Goal: Transaction & Acquisition: Book appointment/travel/reservation

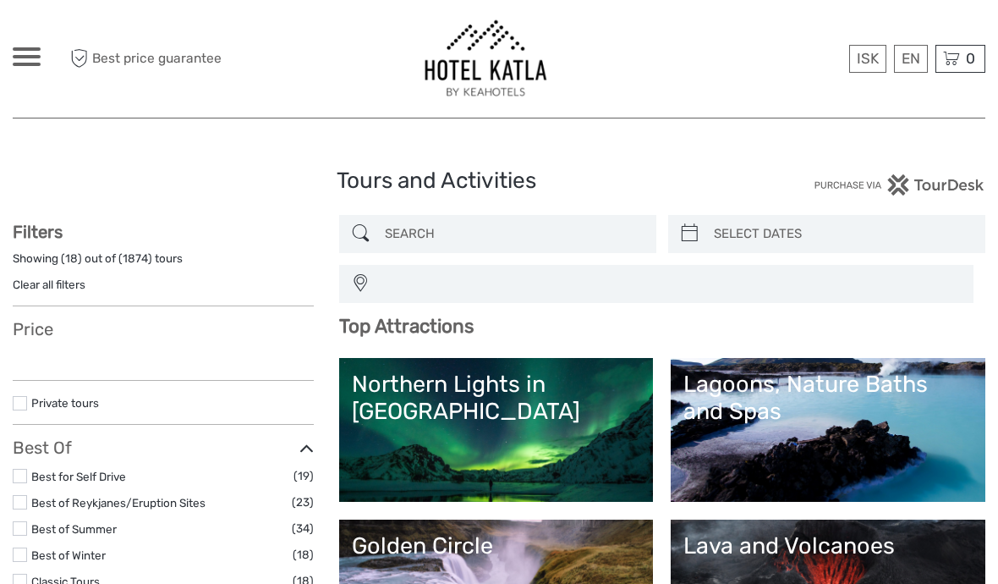
select select
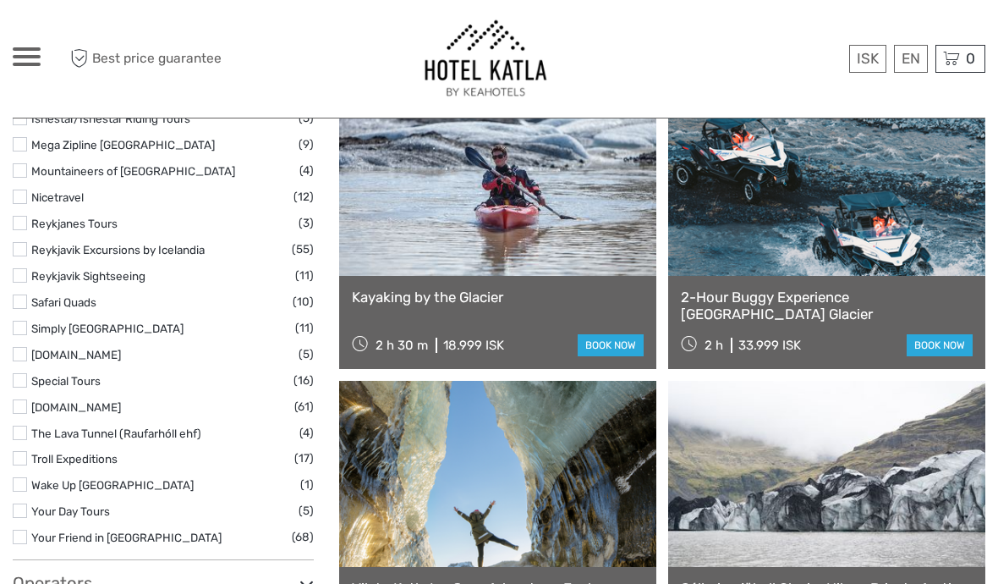
scroll to position [2634, 0]
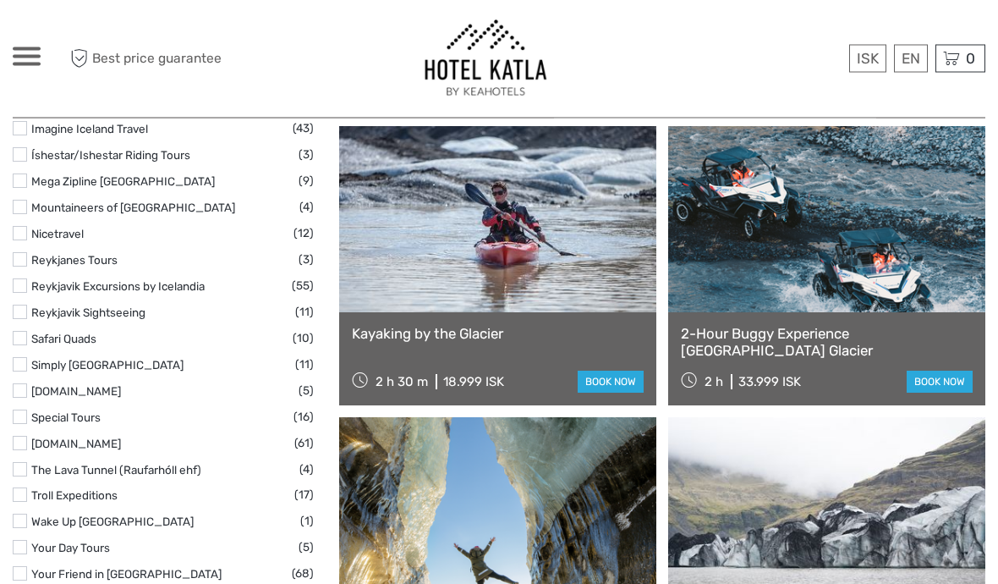
click at [577, 360] on div "Kayaking by the Glacier 2 h 30 m 18.999 ISK book now" at bounding box center [497, 359] width 317 height 93
click at [948, 381] on link "book now" at bounding box center [940, 382] width 66 height 22
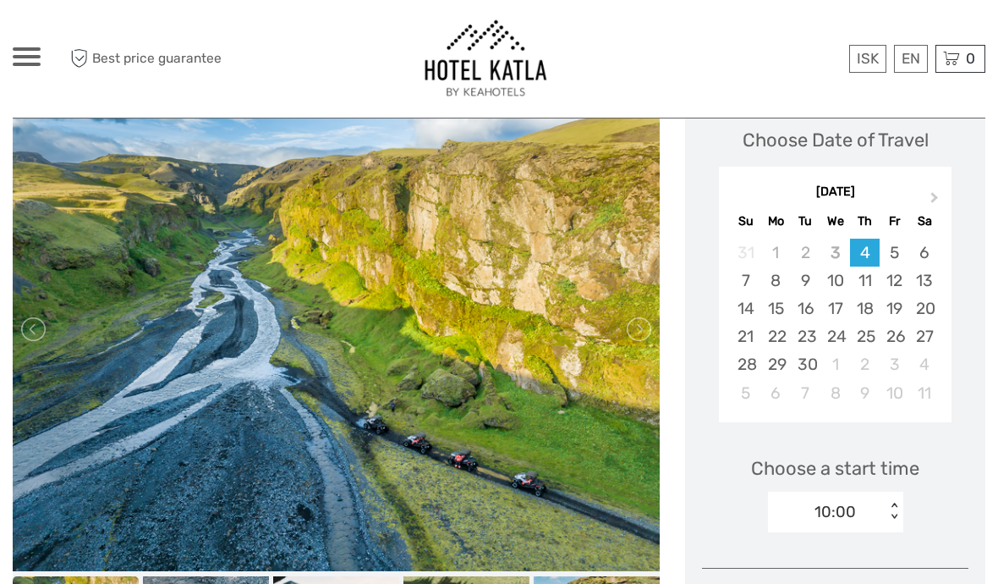
click at [915, 215] on div "Sa" at bounding box center [924, 221] width 30 height 23
click at [931, 206] on button "Next Month" at bounding box center [936, 201] width 27 height 27
click at [936, 200] on button "Next Month" at bounding box center [936, 201] width 27 height 27
click at [935, 200] on span "Next Month" at bounding box center [935, 201] width 0 height 25
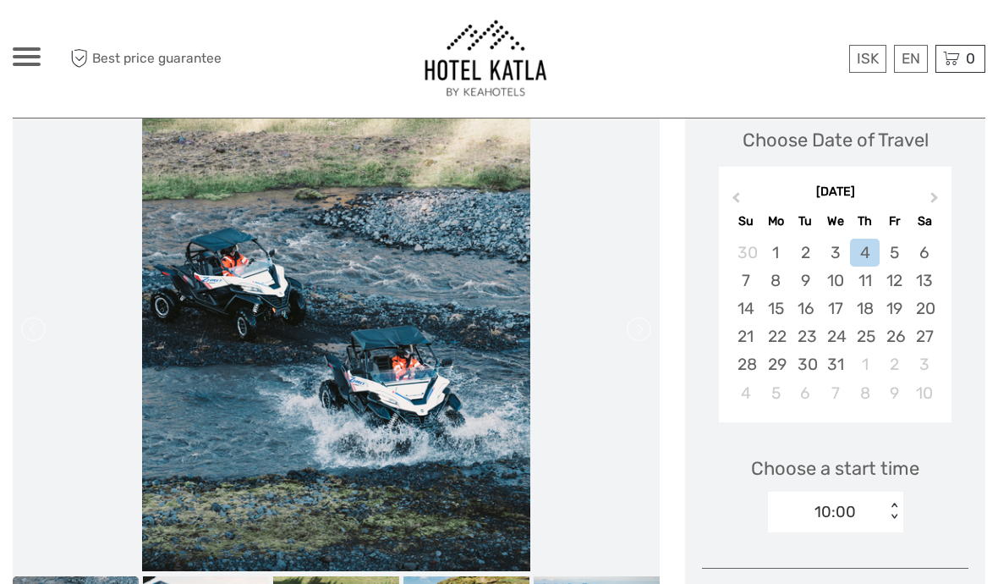
click at [877, 307] on div "18" at bounding box center [865, 308] width 30 height 28
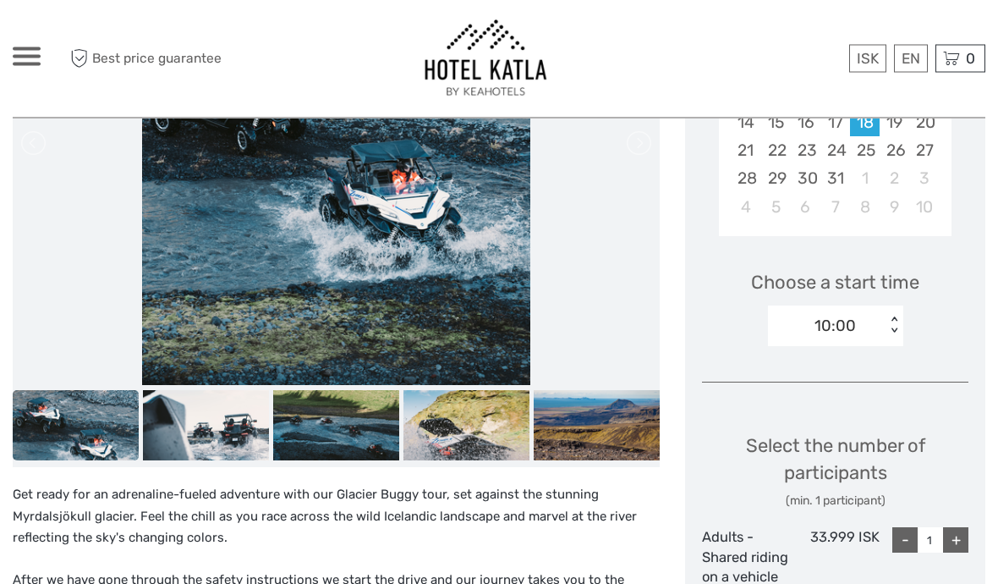
scroll to position [435, 0]
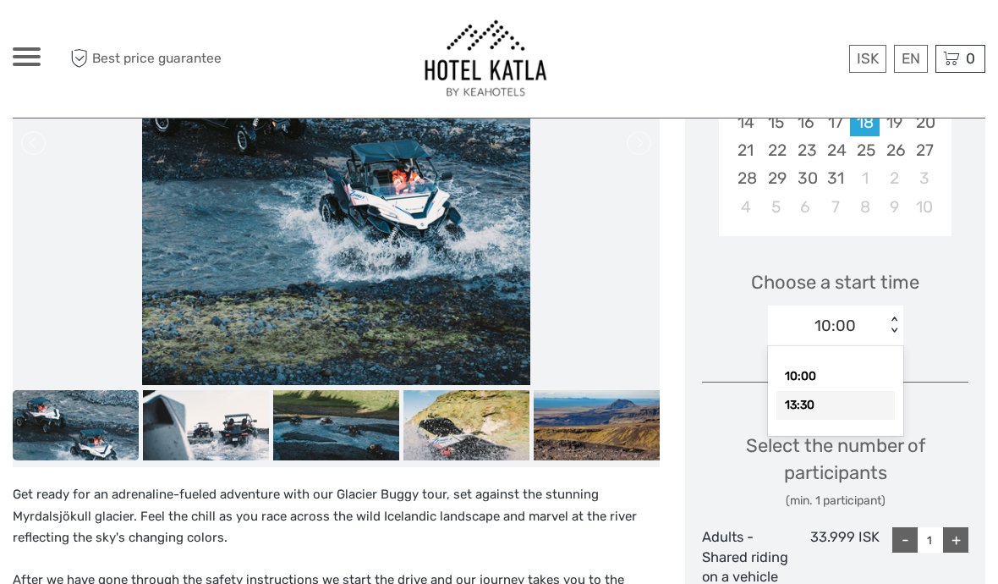
click at [863, 407] on div "13:30" at bounding box center [836, 405] width 118 height 29
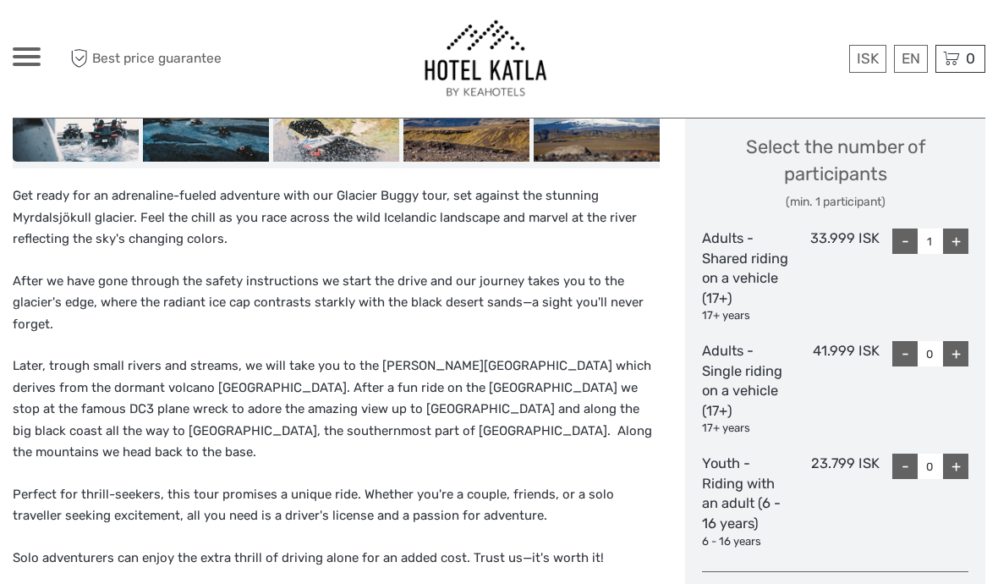
scroll to position [727, 0]
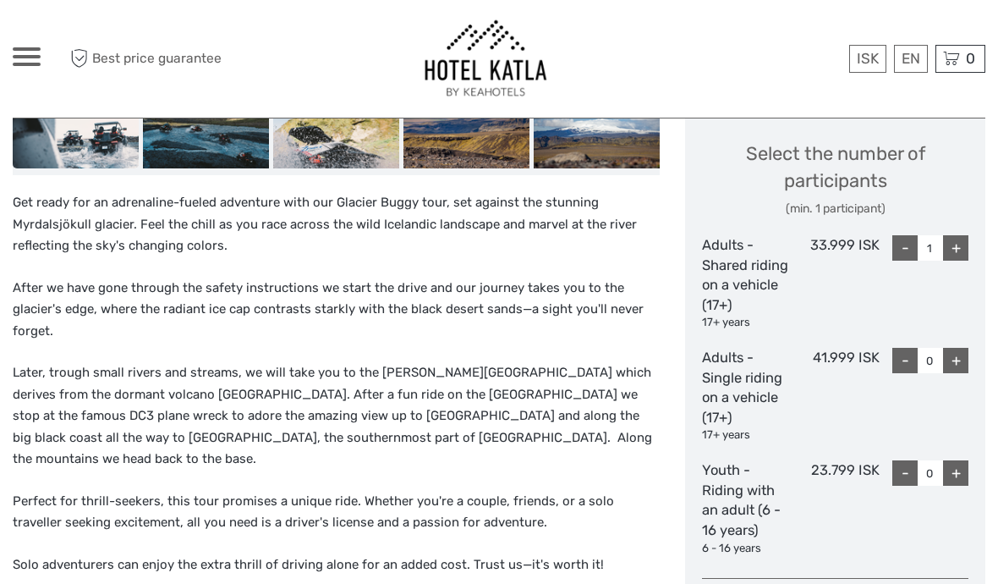
click at [959, 362] on div "+" at bounding box center [955, 360] width 25 height 25
click at [958, 354] on div "+" at bounding box center [955, 360] width 25 height 25
type input "2"
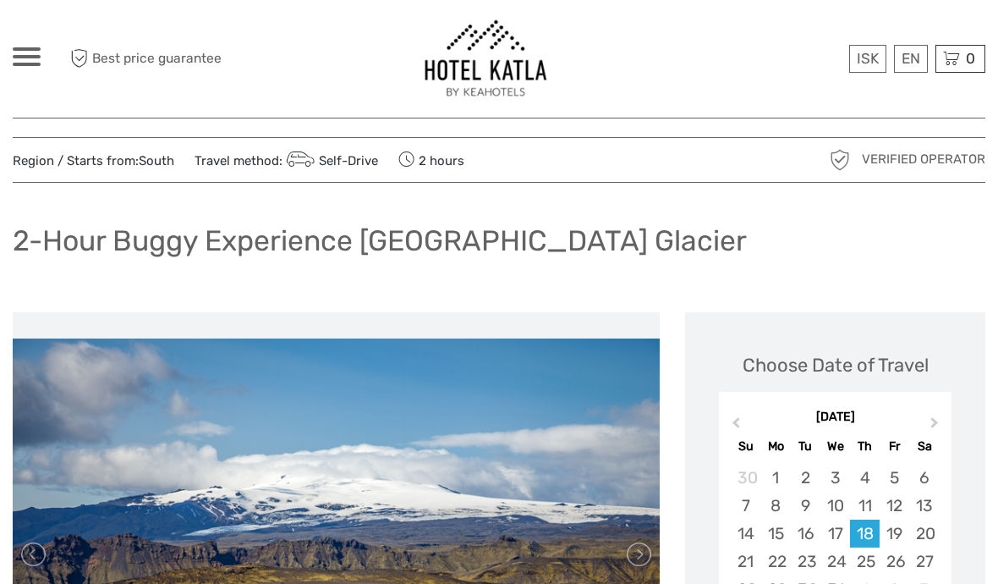
scroll to position [0, 0]
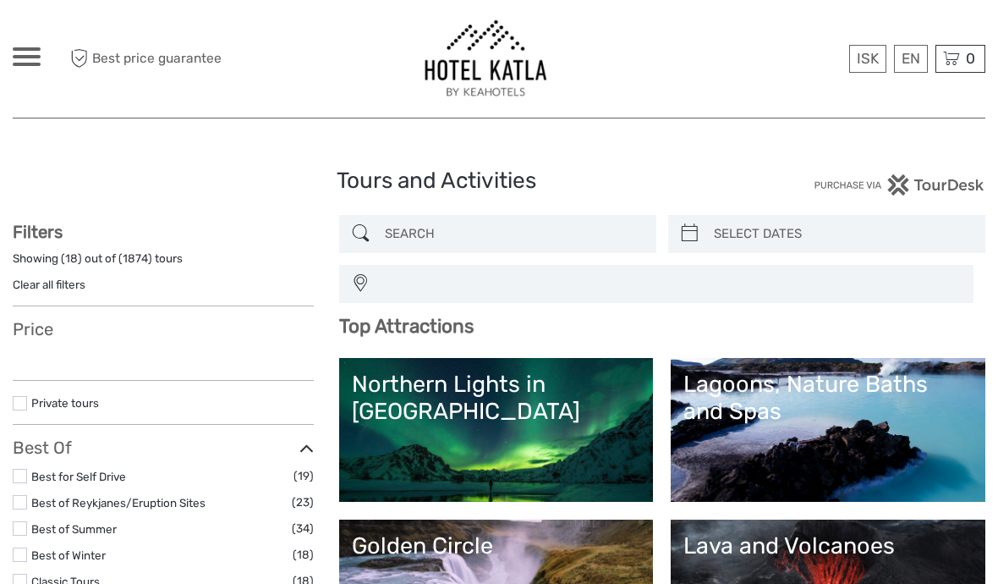
select select
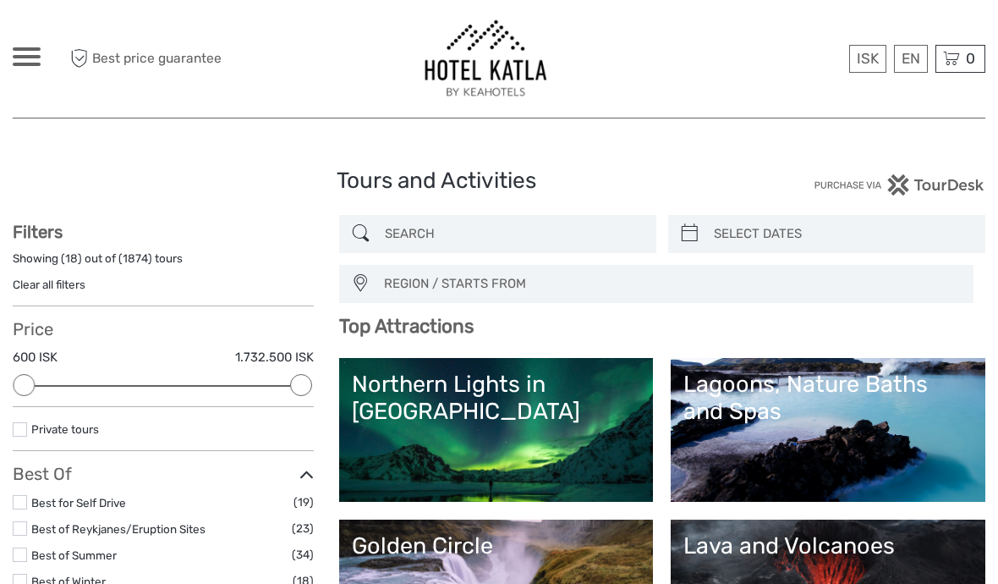
click at [821, 404] on div "Lagoons, Nature Baths and Spas" at bounding box center [828, 398] width 289 height 55
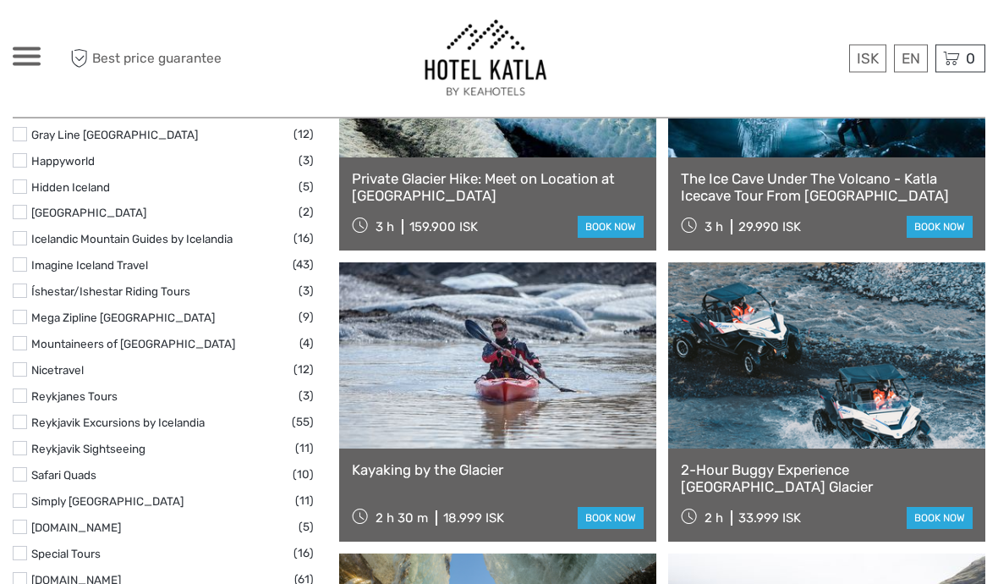
scroll to position [2523, 0]
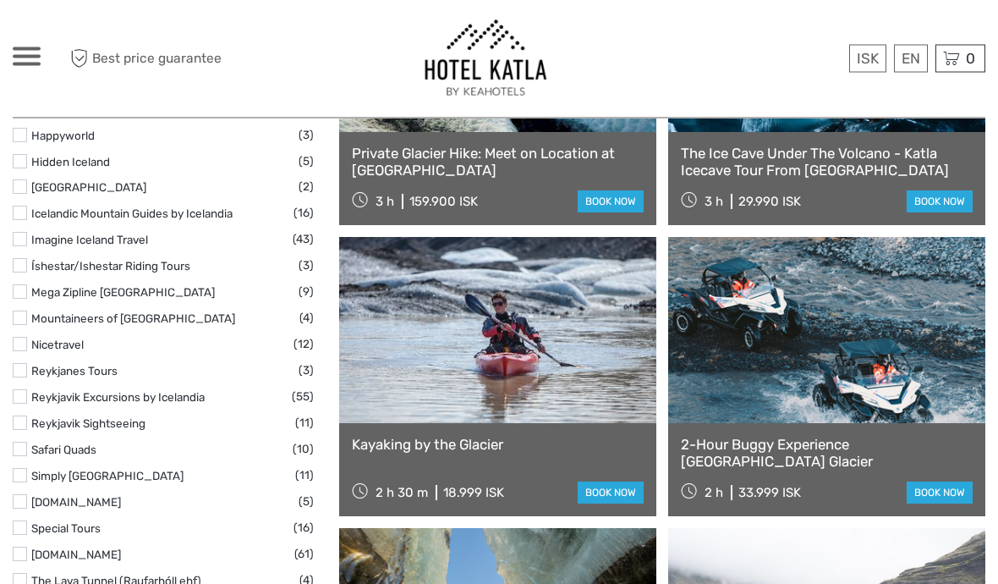
click at [622, 475] on div "Kayaking by the Glacier 2 h 30 m 18.999 ISK book now" at bounding box center [497, 470] width 317 height 93
click at [625, 495] on link "book now" at bounding box center [611, 493] width 66 height 22
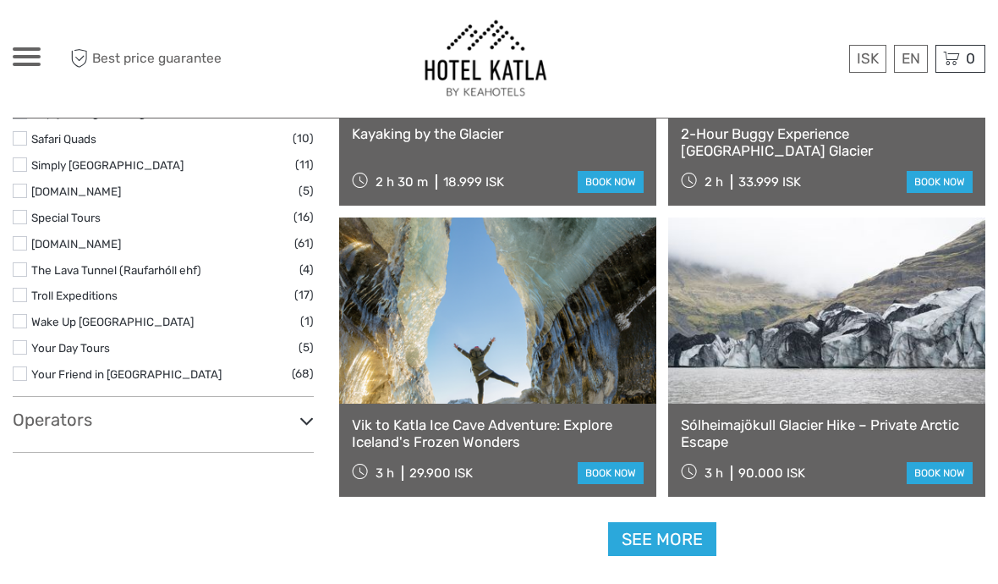
scroll to position [2890, 0]
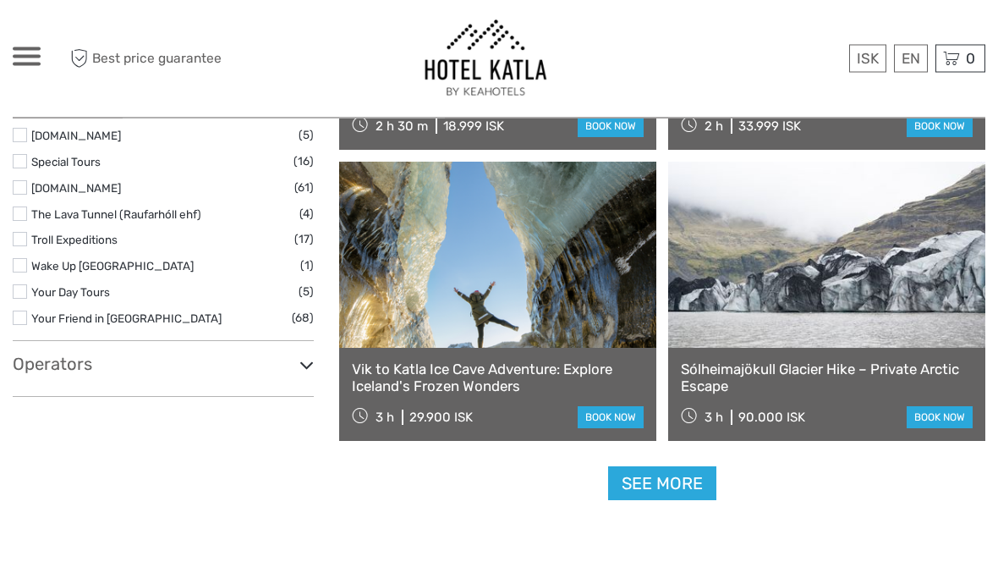
click at [694, 488] on link "See more" at bounding box center [662, 484] width 108 height 35
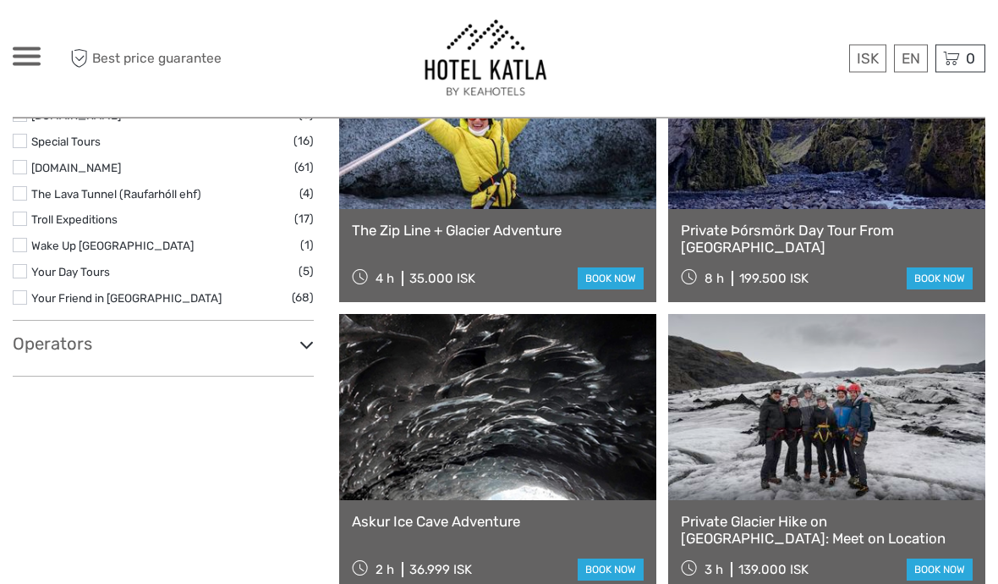
scroll to position [2912, 0]
click at [605, 282] on link "book now" at bounding box center [611, 277] width 66 height 22
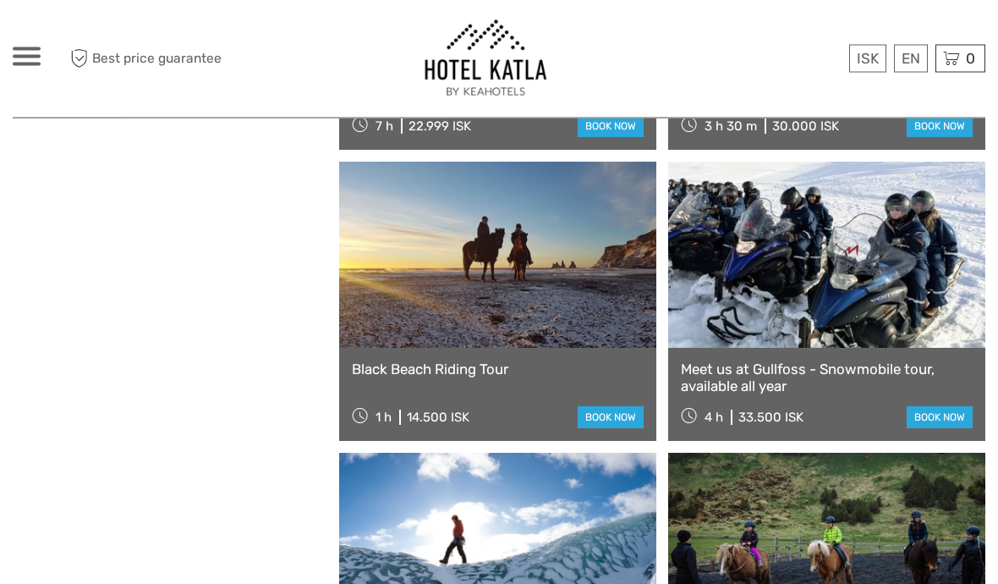
scroll to position [3648, 0]
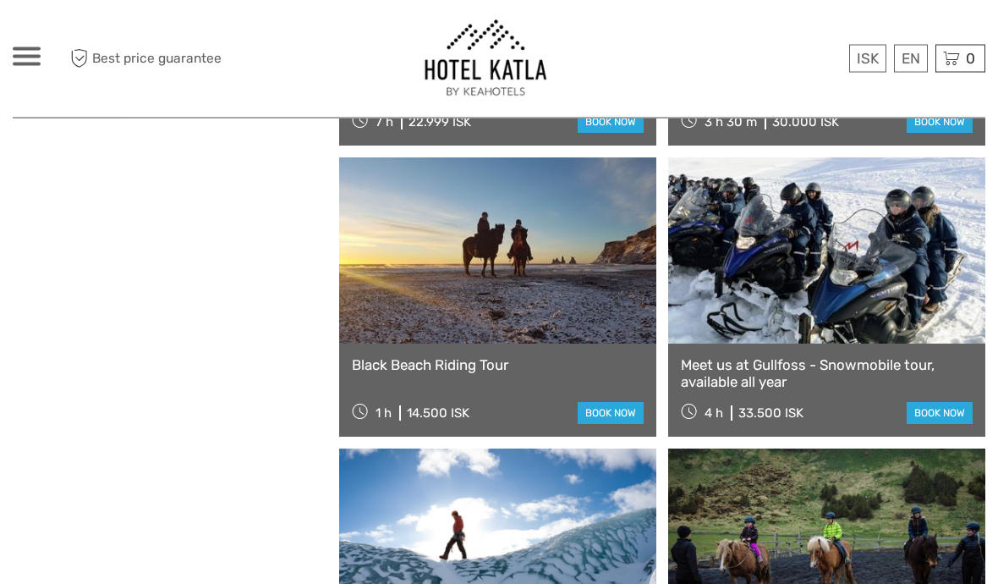
click at [929, 422] on link "book now" at bounding box center [940, 414] width 66 height 22
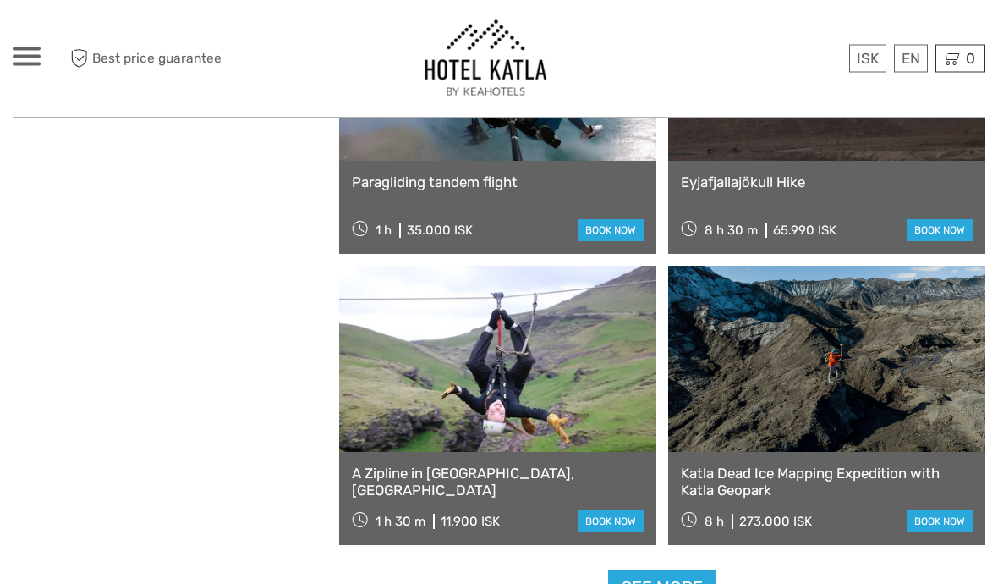
scroll to position [5035, 0]
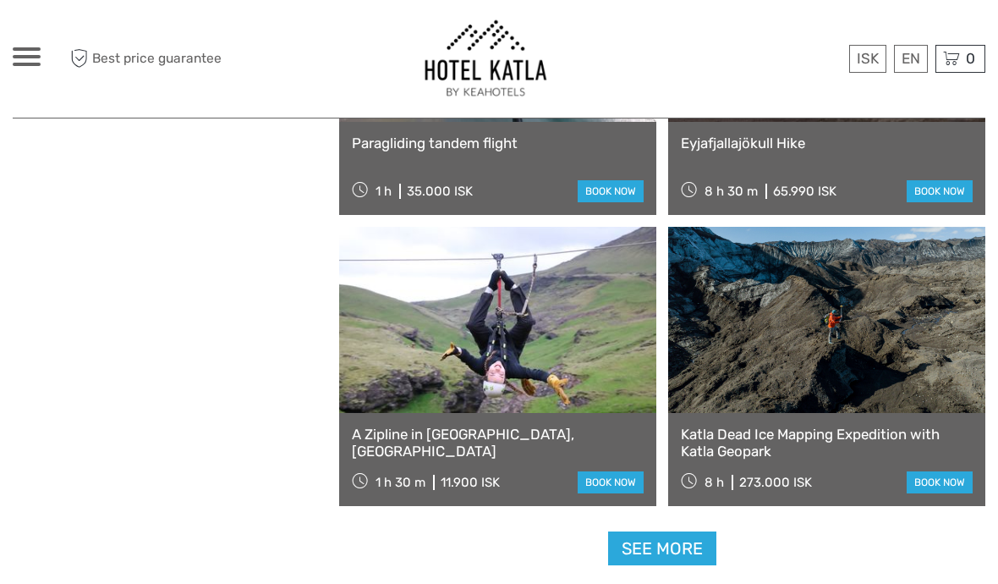
click at [628, 490] on link "book now" at bounding box center [611, 482] width 66 height 22
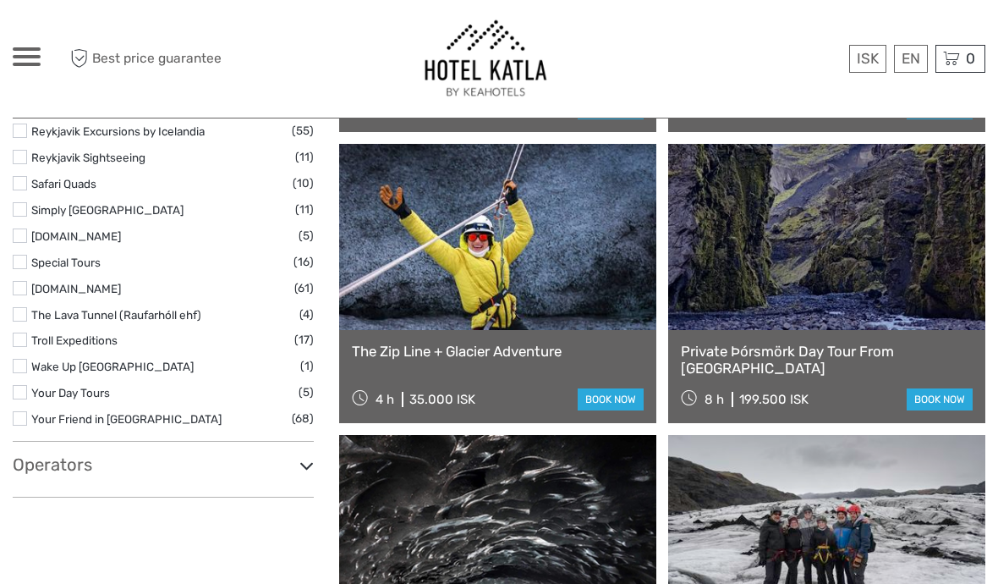
scroll to position [2789, 0]
click at [614, 406] on link "book now" at bounding box center [611, 400] width 66 height 22
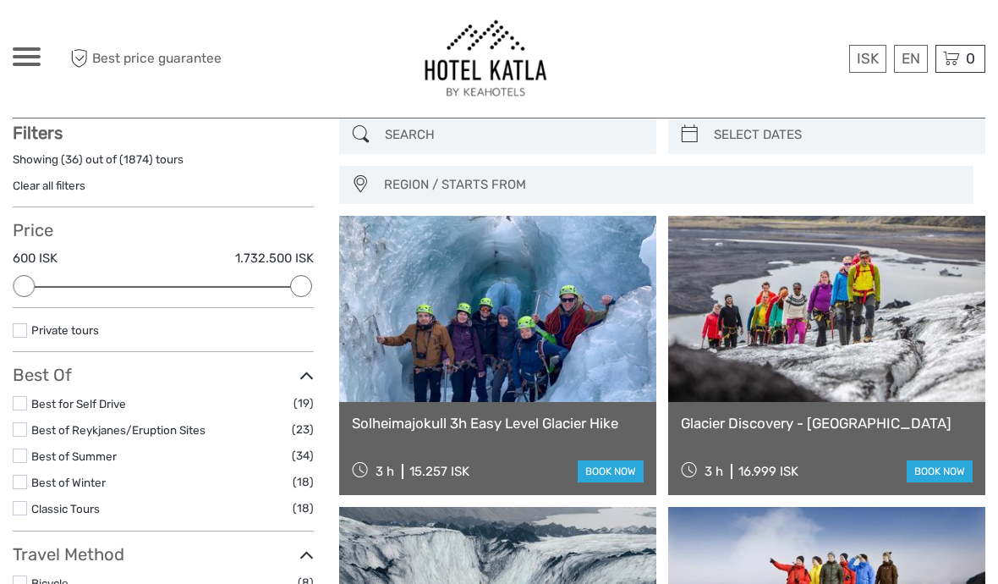
scroll to position [0, 0]
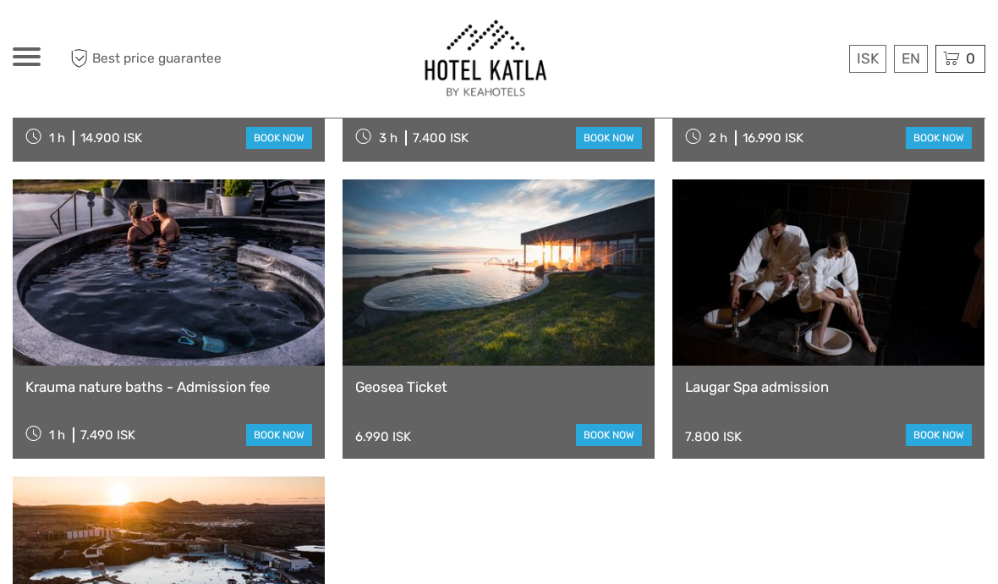
scroll to position [1835, 0]
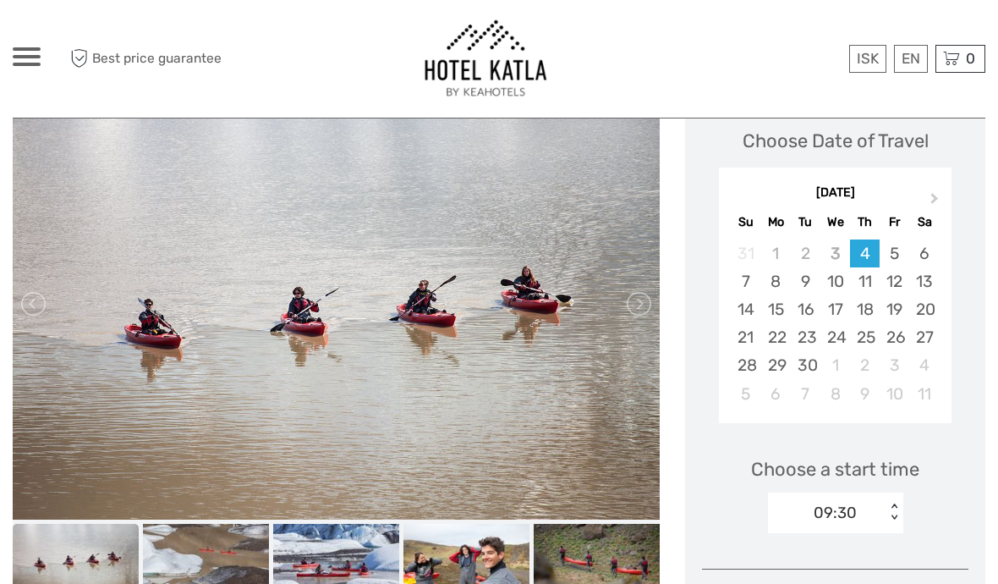
scroll to position [277, 0]
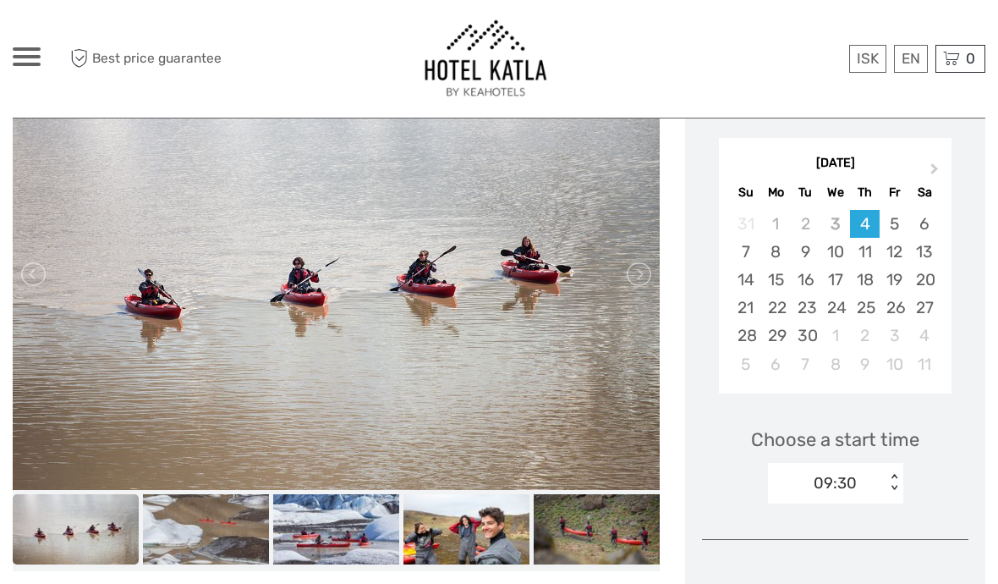
click at [643, 279] on link at bounding box center [637, 274] width 27 height 27
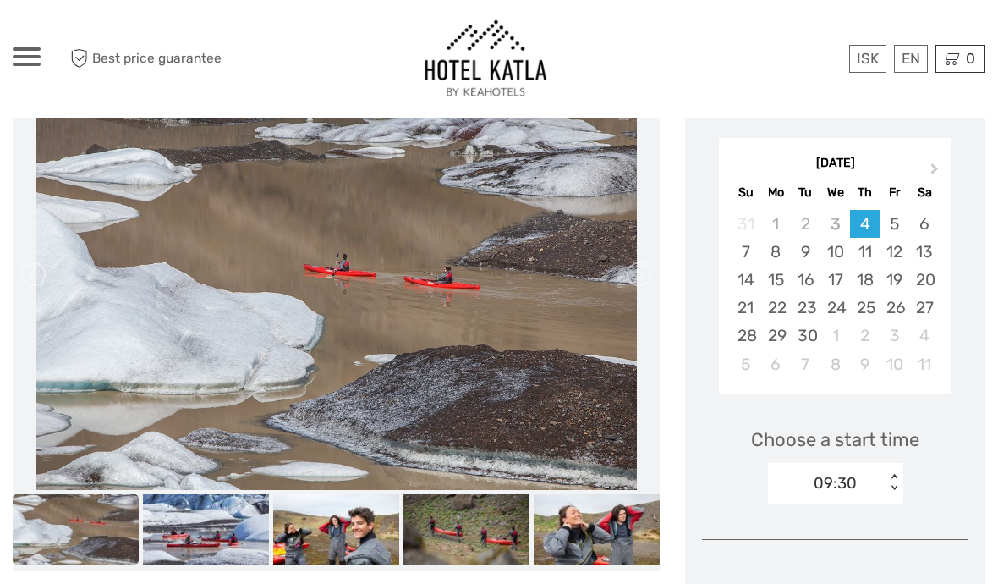
click at [626, 284] on link at bounding box center [637, 274] width 27 height 27
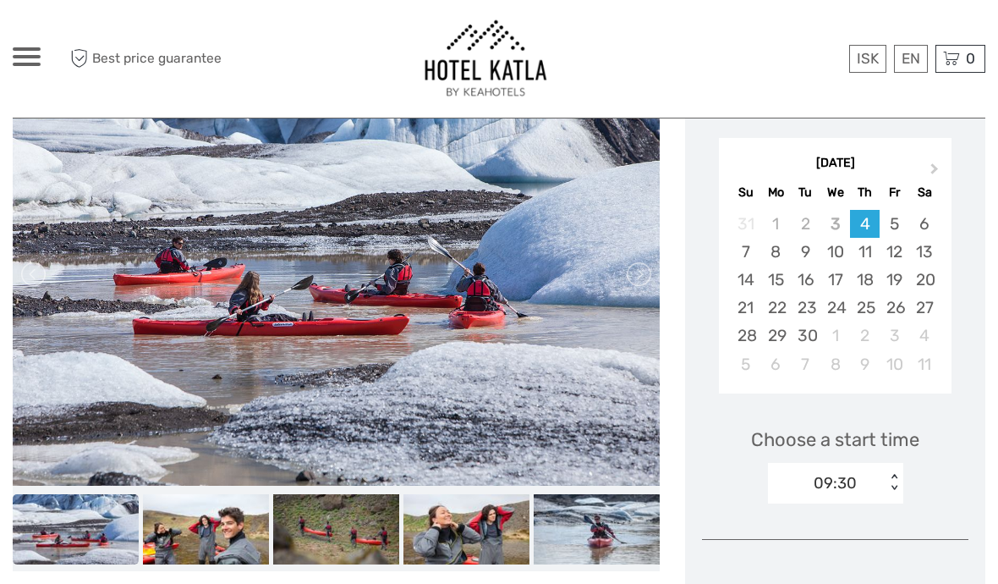
click at [619, 282] on img at bounding box center [336, 274] width 647 height 425
click at [634, 284] on link at bounding box center [637, 274] width 27 height 27
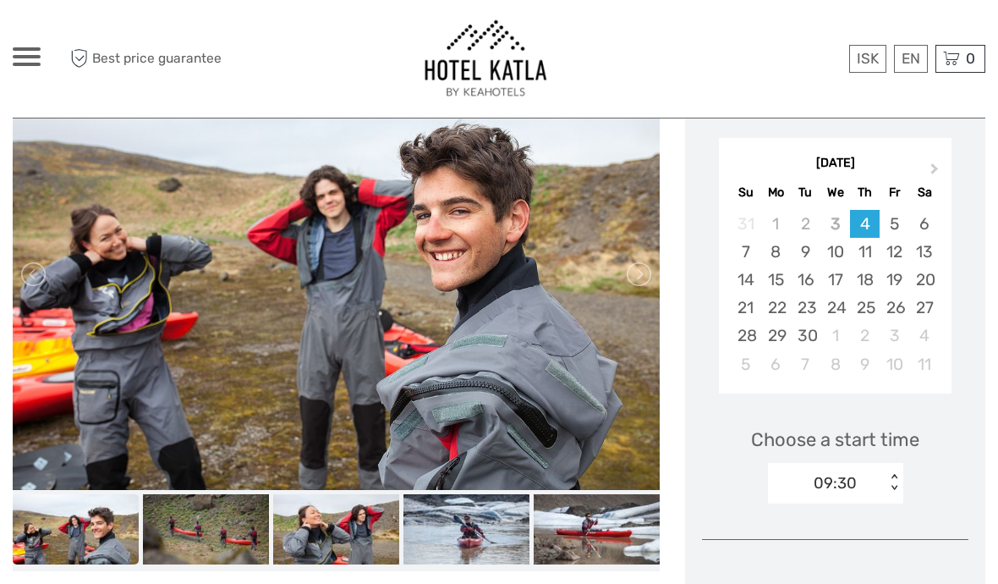
click at [936, 173] on button "Next Month" at bounding box center [936, 172] width 27 height 27
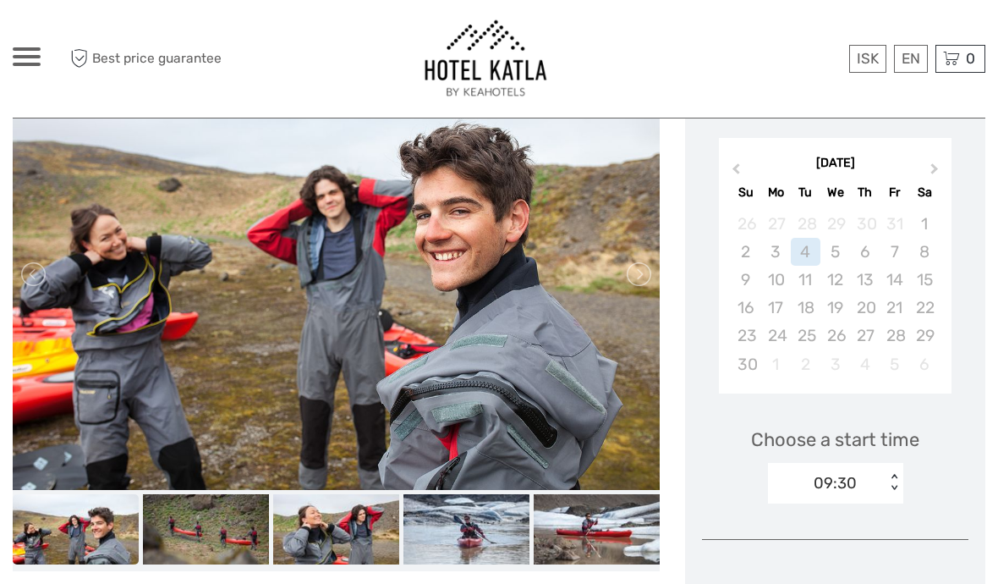
click at [927, 169] on button "Next Month" at bounding box center [936, 172] width 27 height 27
click at [934, 173] on button "Next Month" at bounding box center [936, 172] width 27 height 27
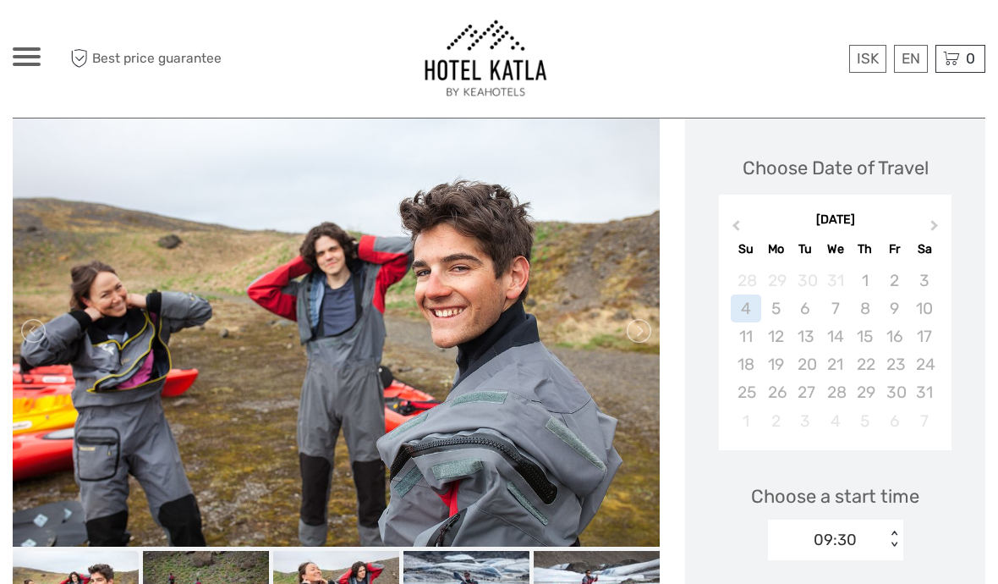
scroll to position [0, 0]
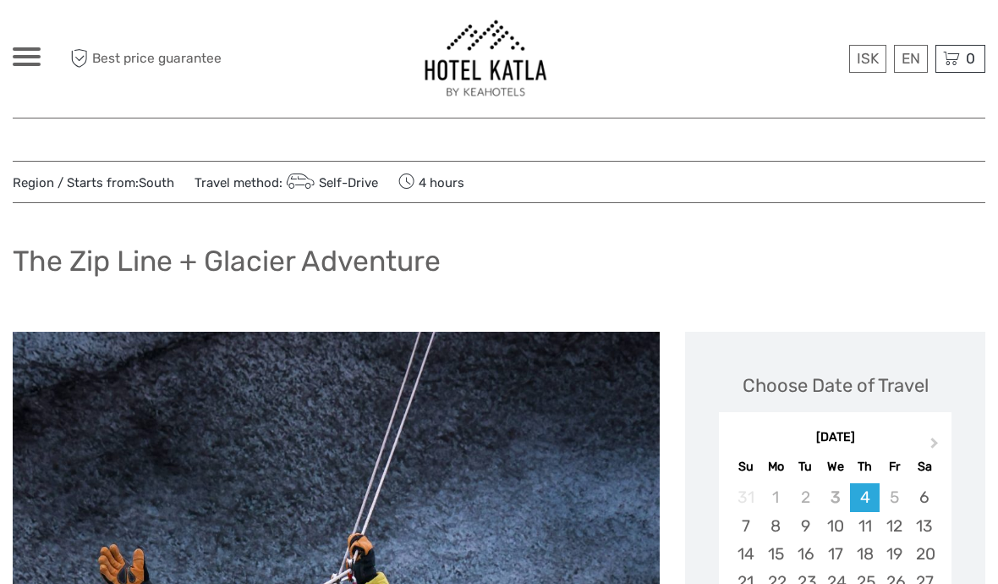
click at [925, 438] on button "Next Month" at bounding box center [936, 446] width 27 height 27
click at [925, 437] on button "Next Month" at bounding box center [936, 446] width 27 height 27
click at [936, 436] on button "Next Month" at bounding box center [936, 446] width 27 height 27
click at [941, 442] on button "Next Month" at bounding box center [936, 446] width 27 height 27
click at [748, 432] on div "January 2026" at bounding box center [835, 438] width 233 height 18
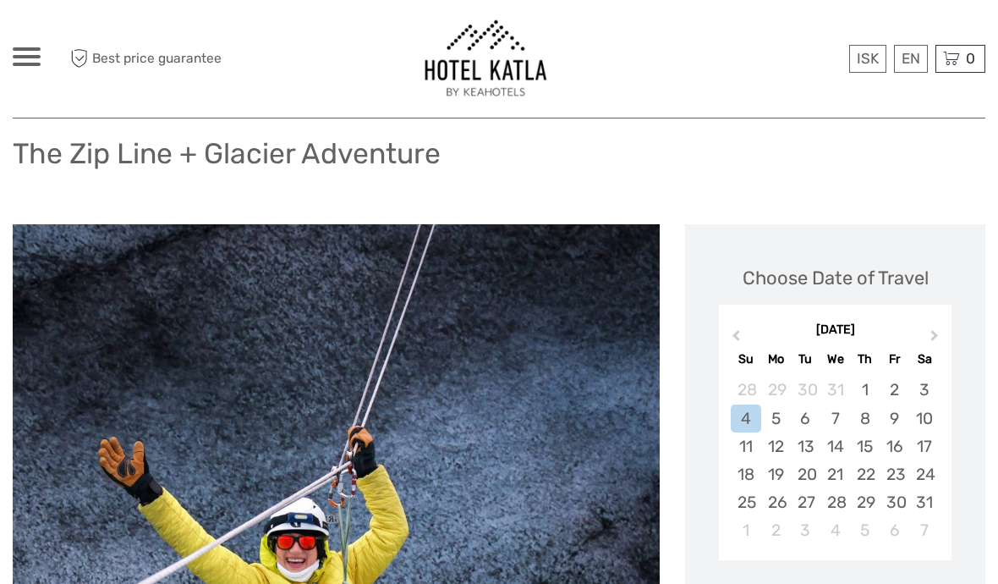
scroll to position [151, 0]
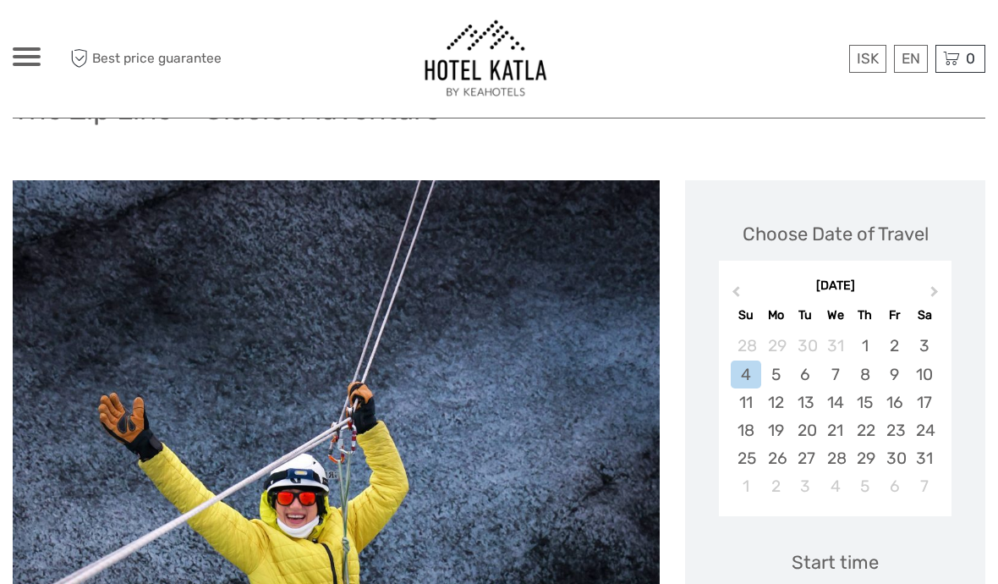
click at [747, 304] on button "Previous Month" at bounding box center [734, 295] width 27 height 27
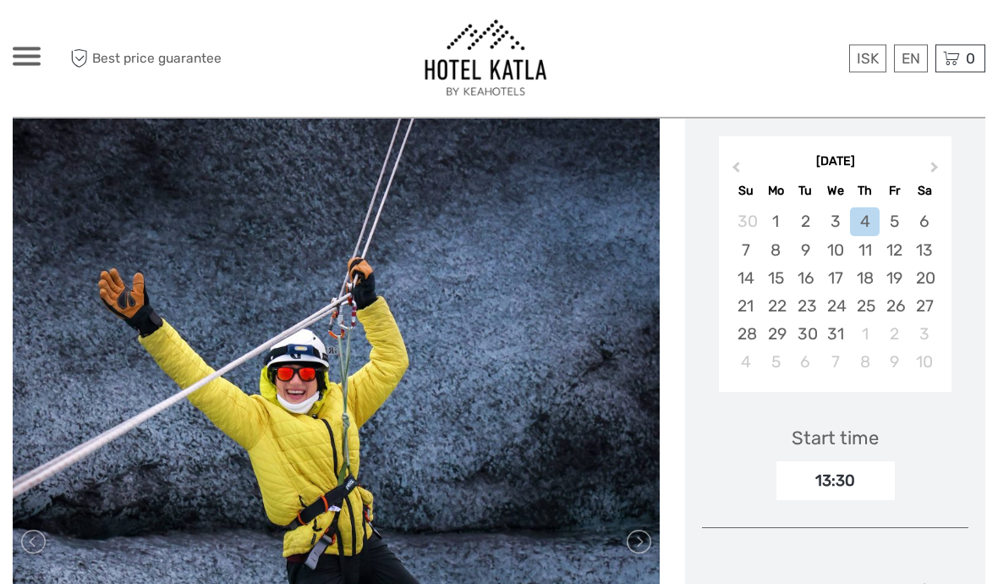
scroll to position [273, 0]
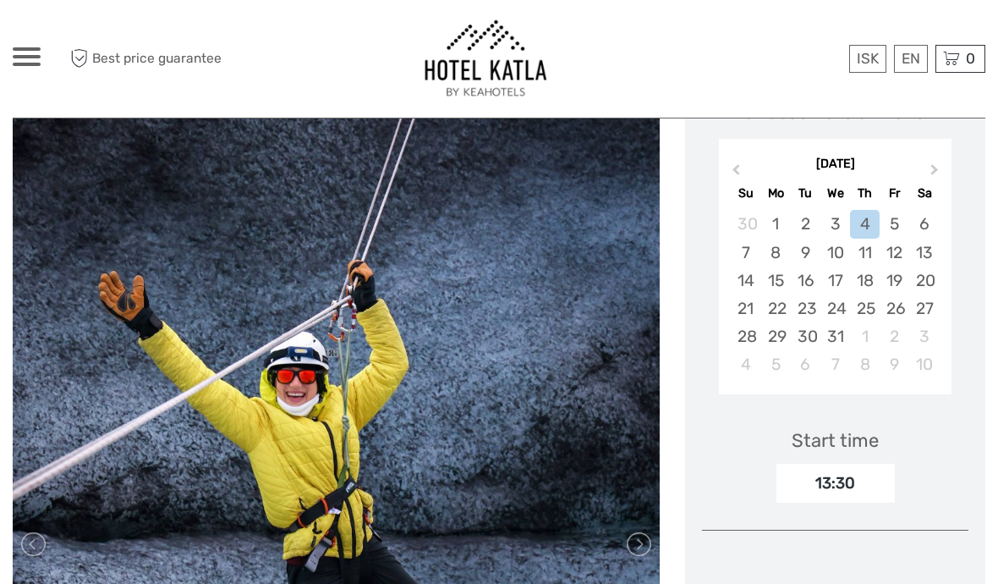
click at [866, 282] on div "18" at bounding box center [865, 280] width 30 height 28
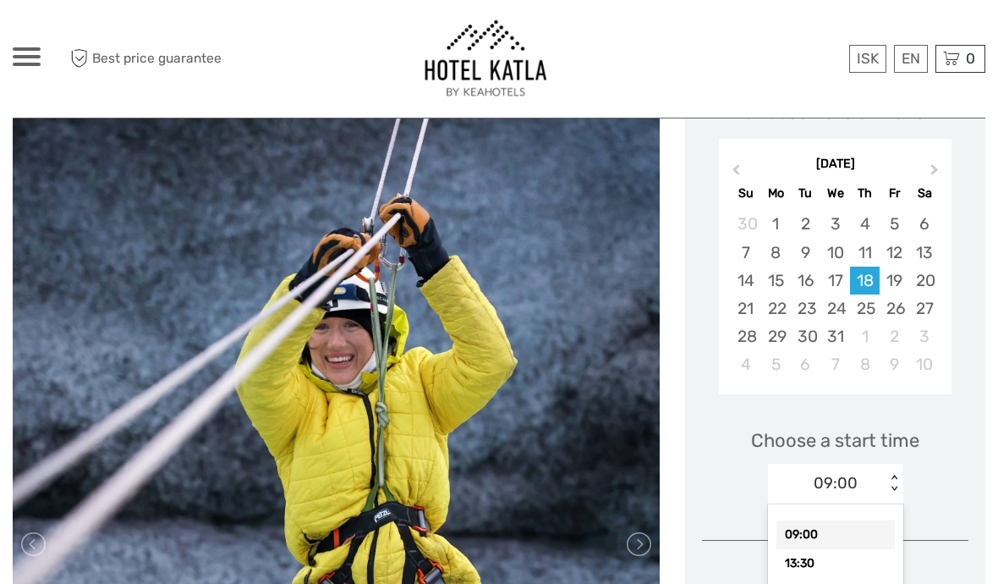
click at [854, 563] on div "13:30" at bounding box center [836, 563] width 118 height 29
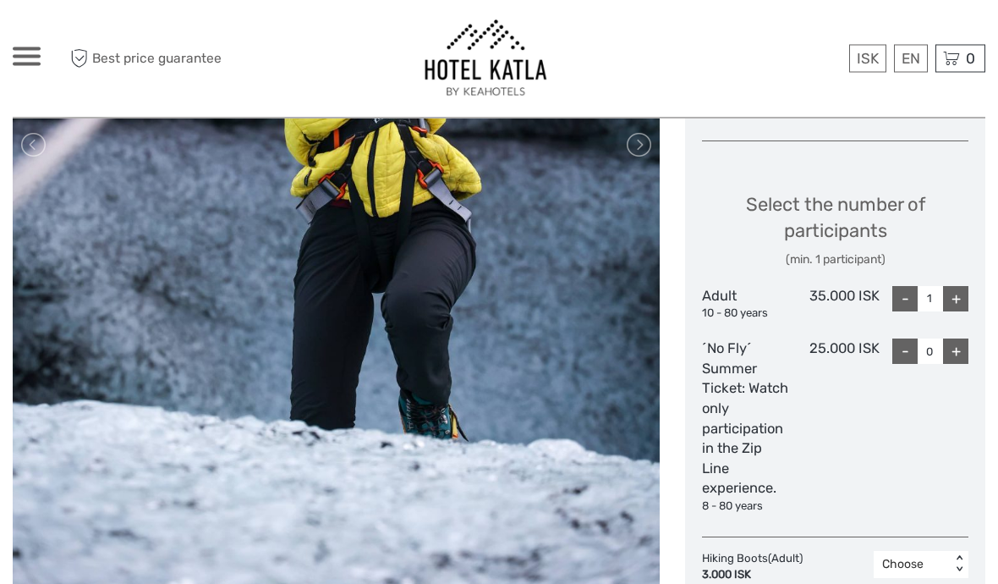
scroll to position [673, 0]
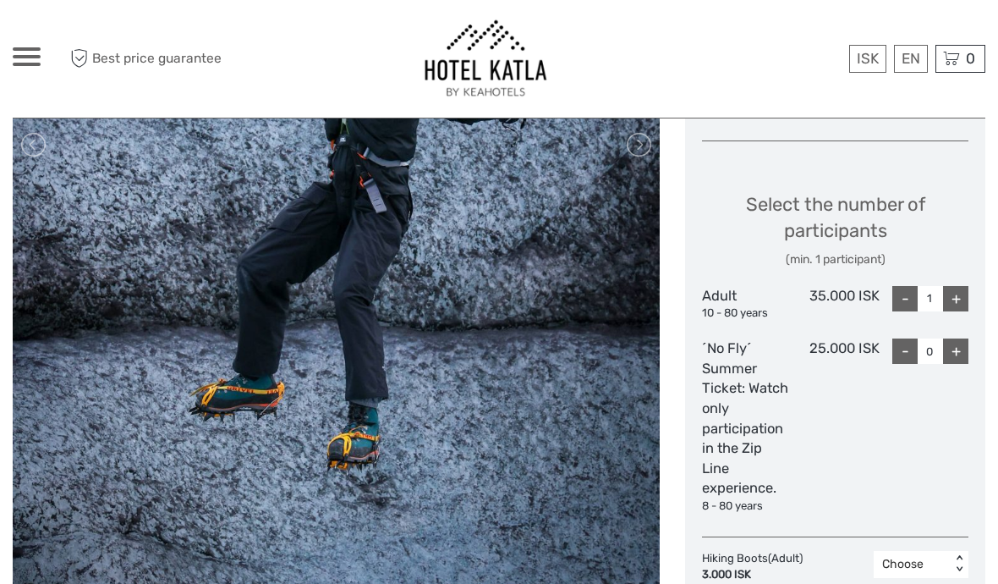
click at [953, 299] on div "+" at bounding box center [955, 298] width 25 height 25
click at [958, 301] on div "+" at bounding box center [955, 298] width 25 height 25
type input "3"
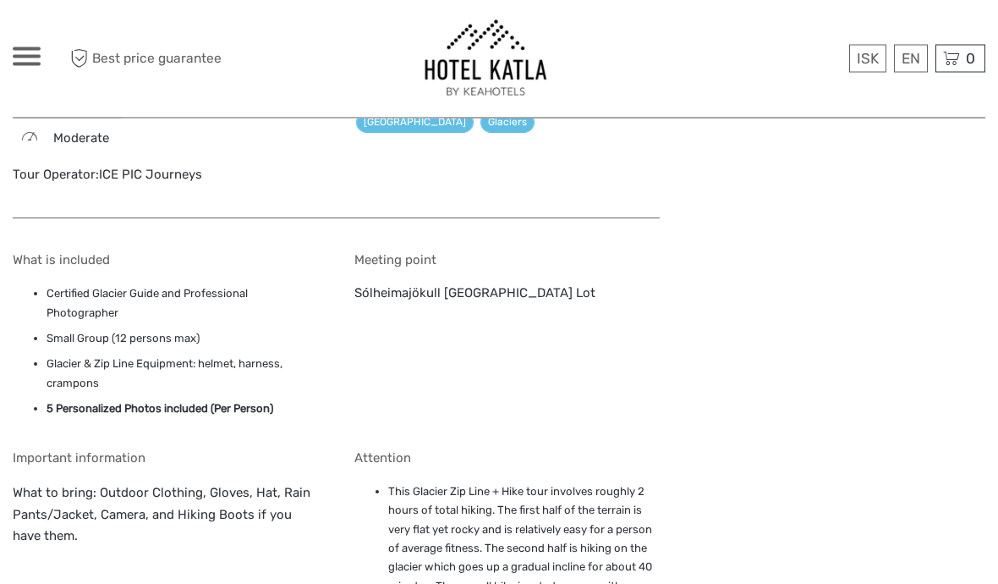
scroll to position [2123, 0]
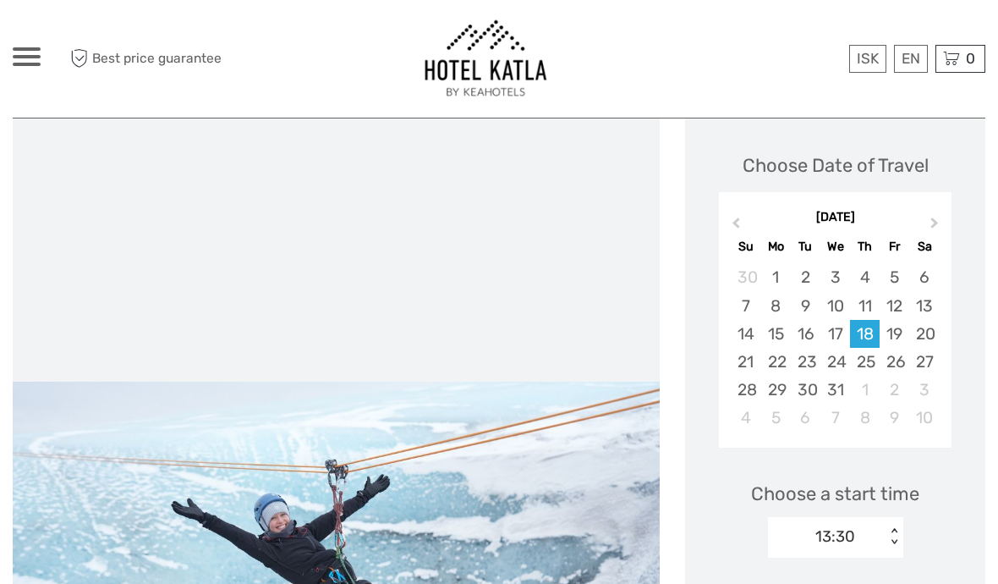
scroll to position [131, 0]
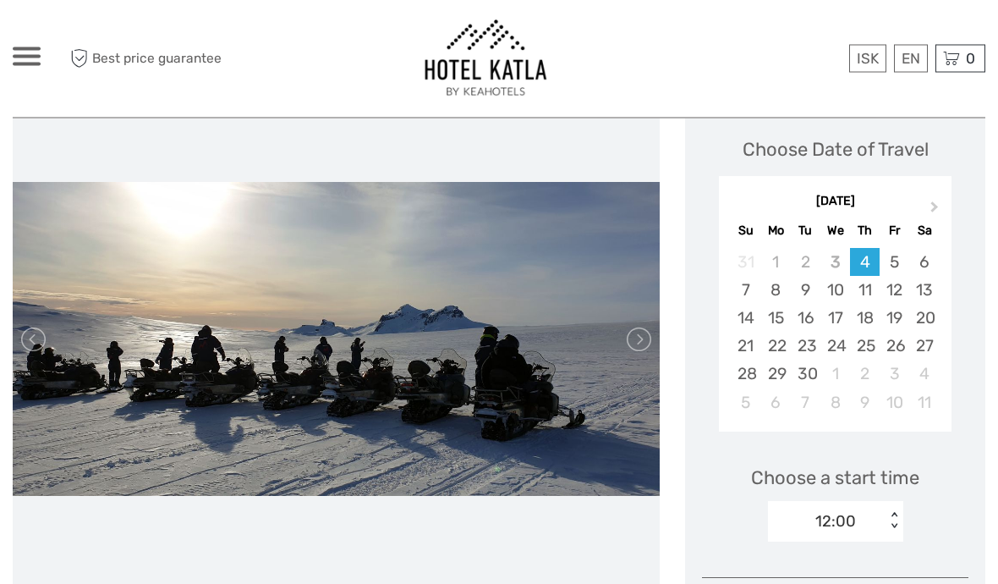
scroll to position [239, 0]
click at [944, 200] on button "Next Month" at bounding box center [936, 210] width 27 height 27
click at [943, 200] on button "Next Month" at bounding box center [936, 210] width 27 height 27
click at [936, 199] on button "Next Month" at bounding box center [936, 210] width 27 height 27
click at [862, 319] on div "18" at bounding box center [865, 318] width 30 height 28
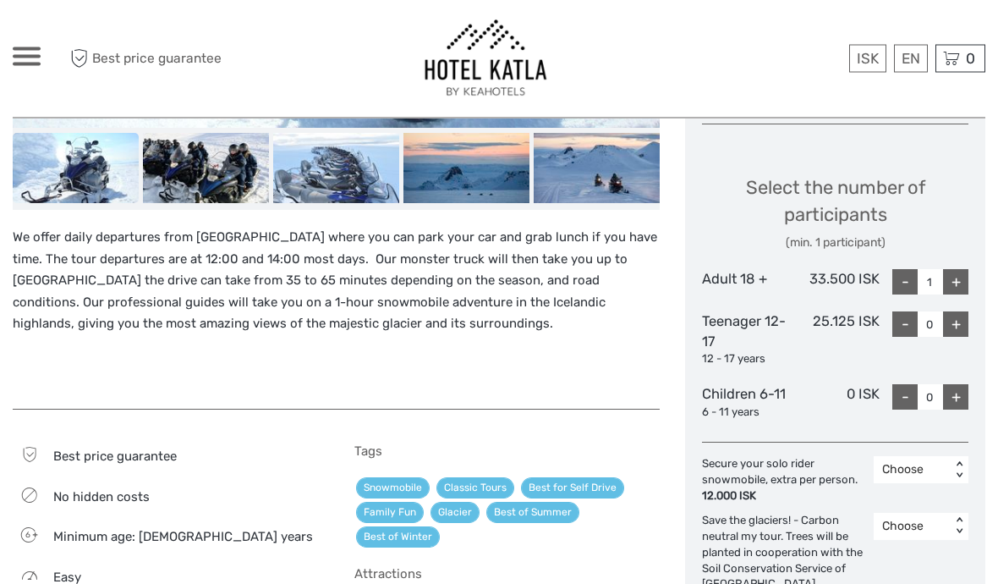
scroll to position [695, 0]
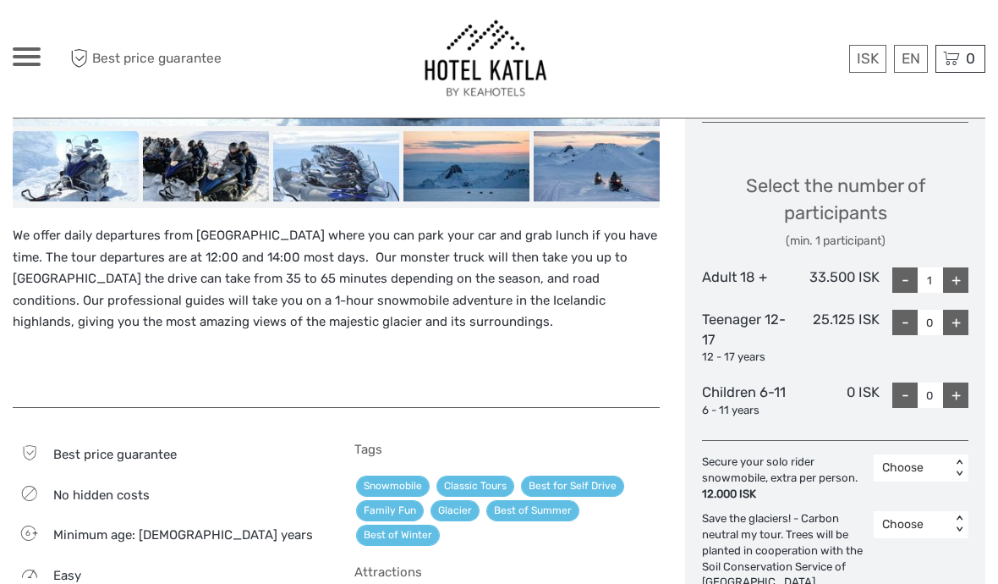
click at [953, 278] on div "+" at bounding box center [955, 279] width 25 height 25
click at [952, 277] on div "+" at bounding box center [955, 279] width 25 height 25
type input "3"
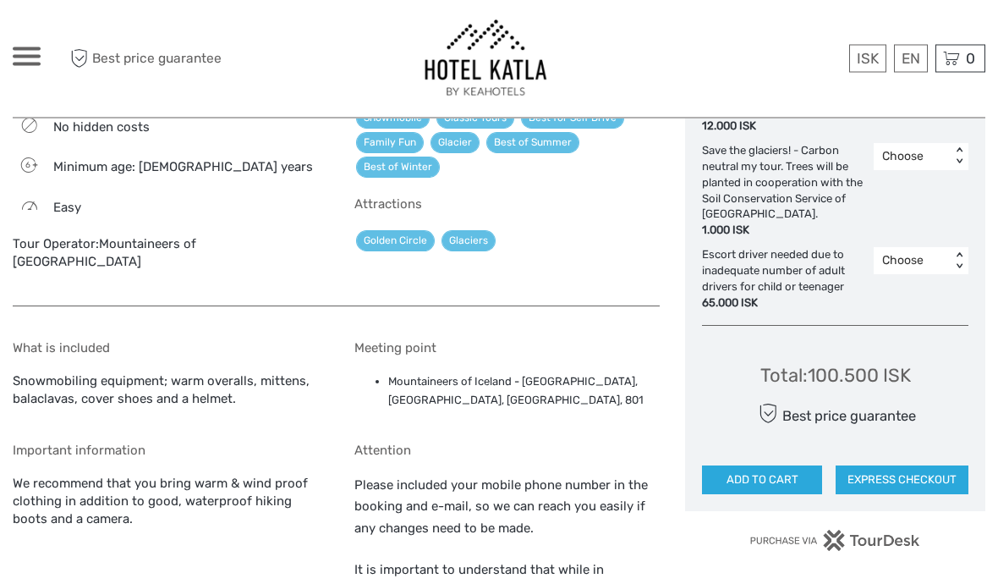
scroll to position [1062, 0]
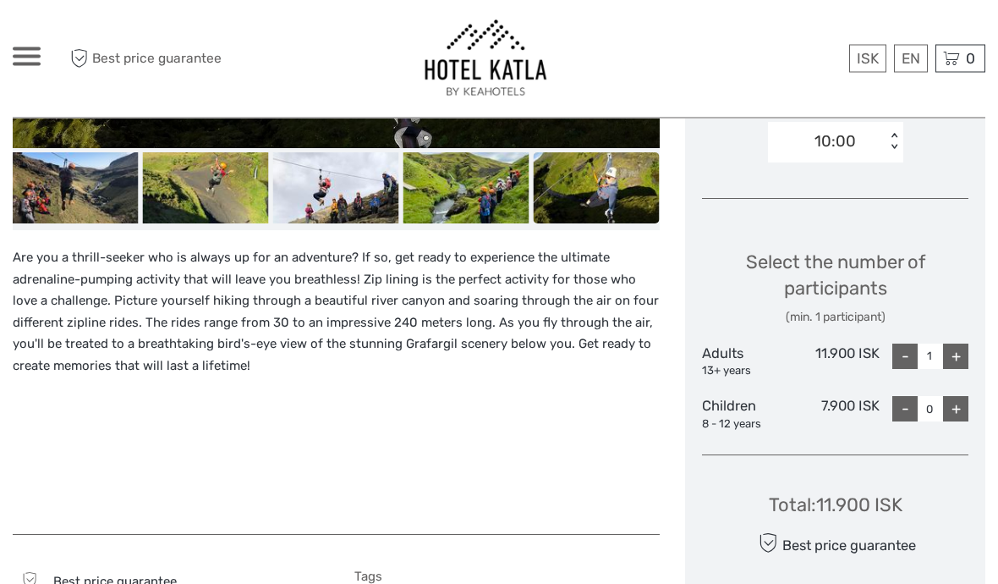
scroll to position [612, 0]
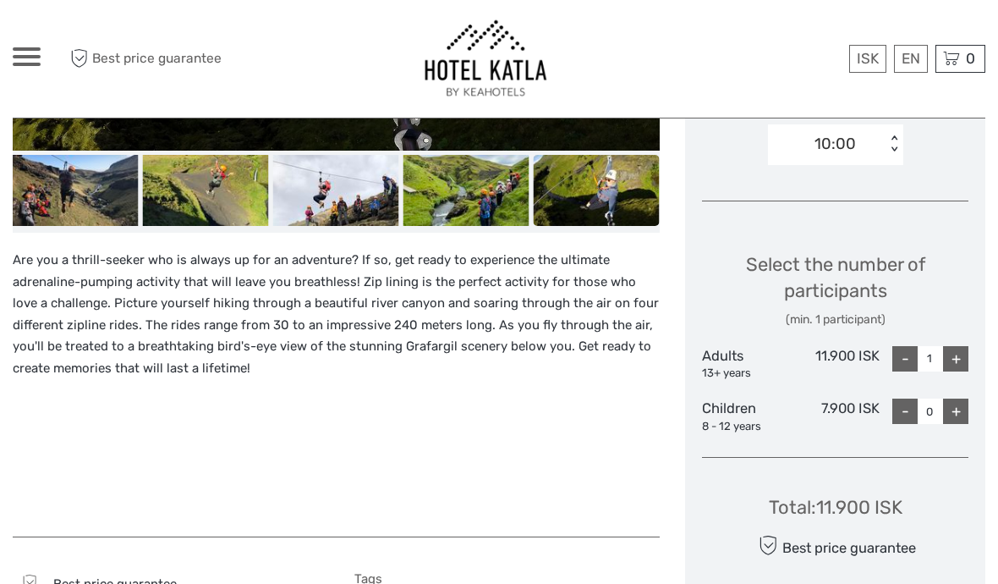
click at [960, 352] on div "+" at bounding box center [955, 358] width 25 height 25
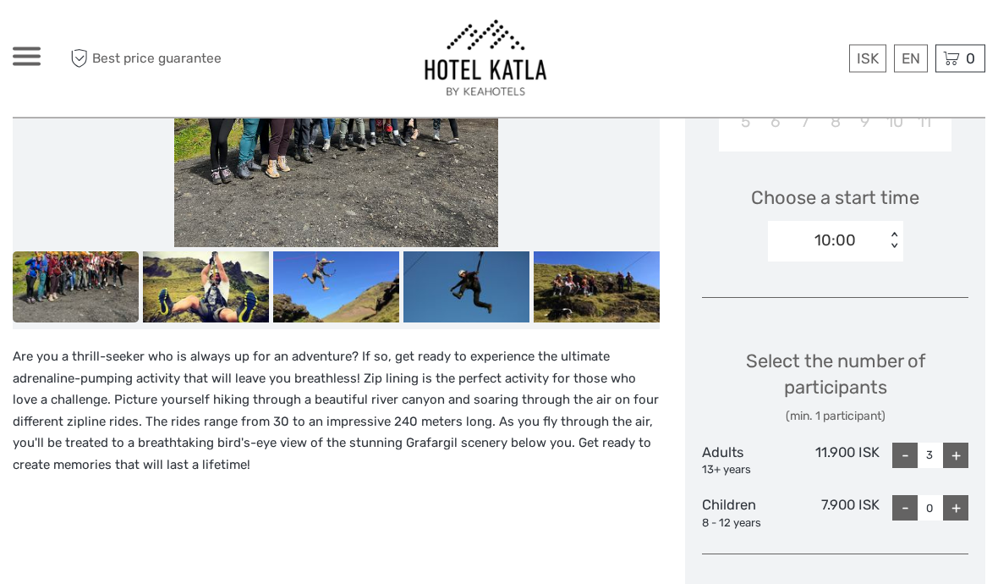
scroll to position [514, 0]
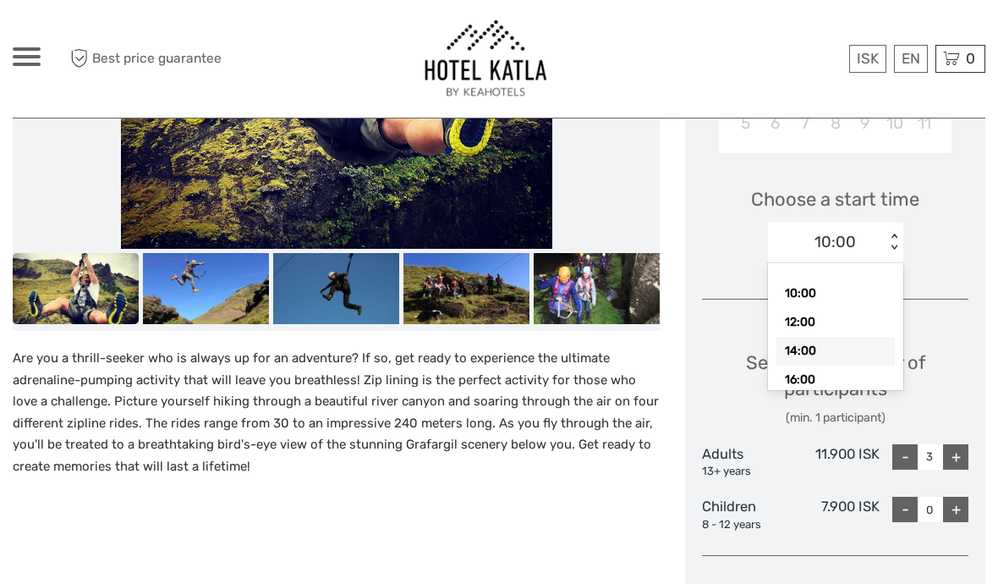
click at [837, 345] on div "14:00" at bounding box center [836, 351] width 118 height 29
type input "1"
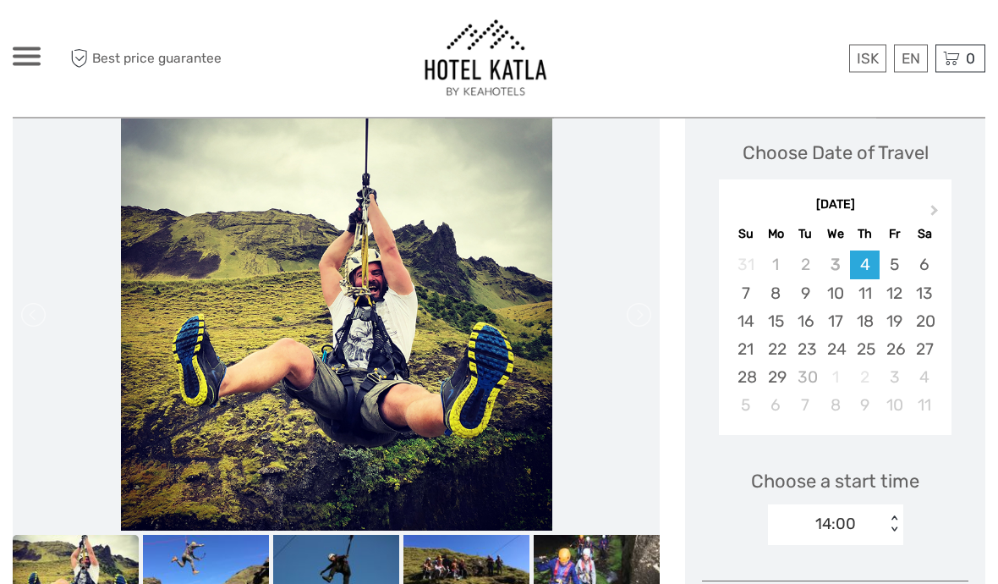
scroll to position [231, 0]
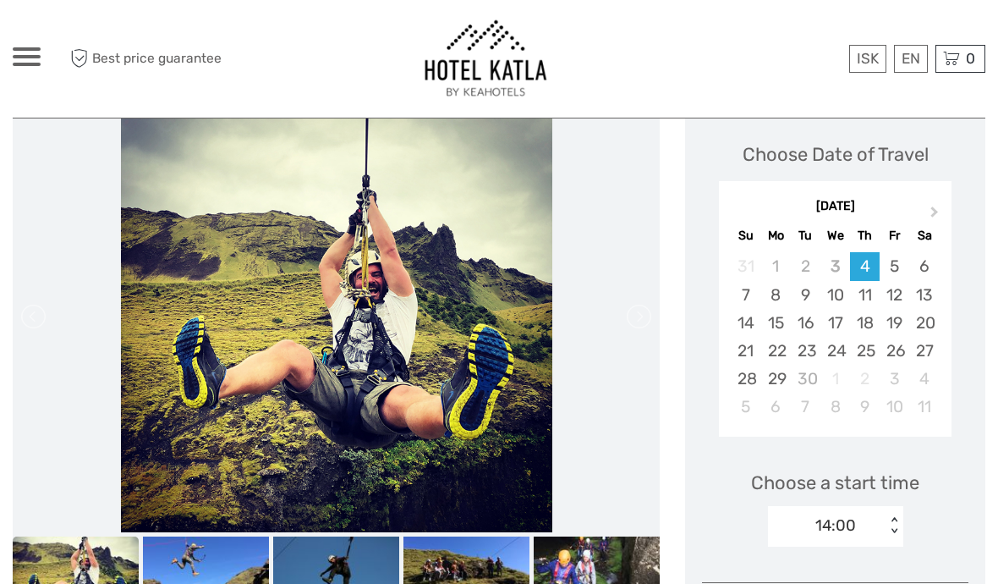
click at [924, 217] on button "Next Month" at bounding box center [936, 215] width 27 height 27
click at [923, 216] on button "Next Month" at bounding box center [936, 215] width 27 height 27
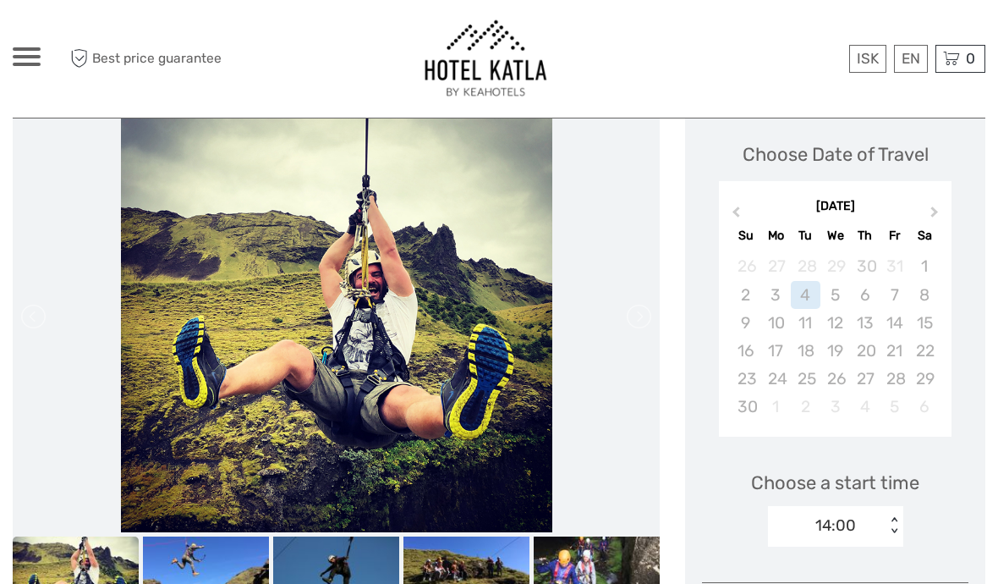
click at [925, 217] on button "Next Month" at bounding box center [936, 215] width 27 height 27
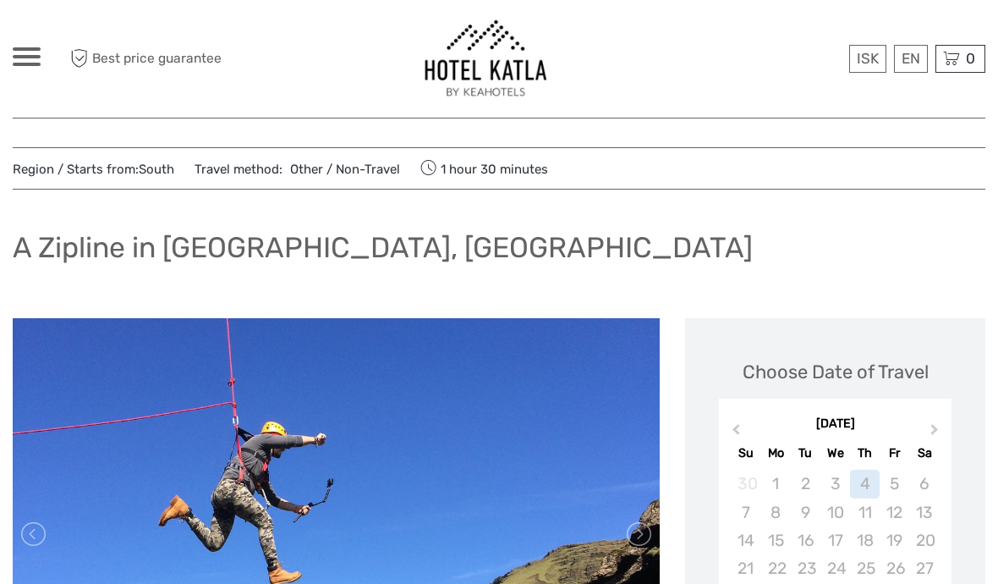
scroll to position [0, 0]
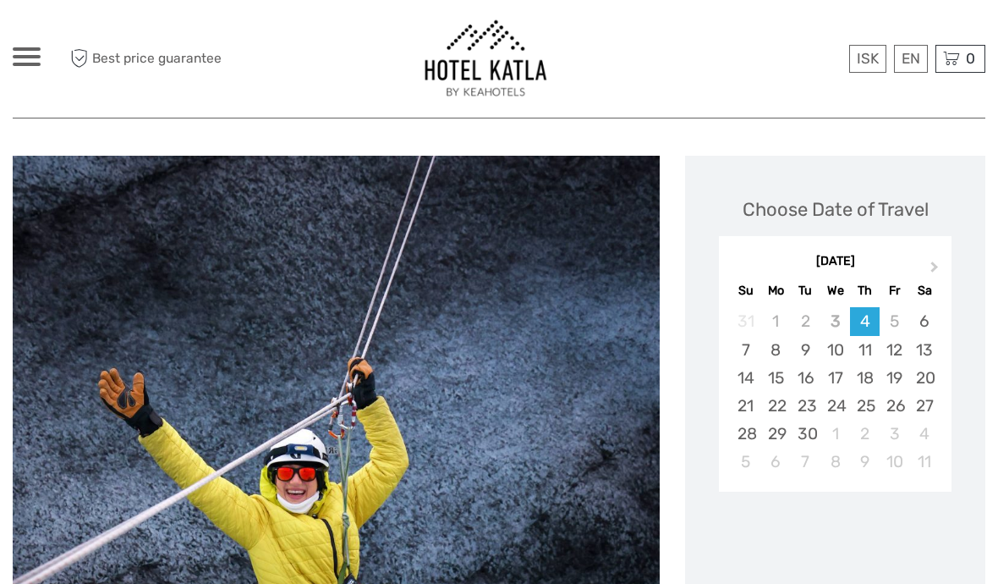
click at [928, 258] on button "Next Month" at bounding box center [936, 270] width 27 height 27
click at [927, 258] on button "Next Month" at bounding box center [936, 270] width 27 height 27
click at [938, 261] on button "Next Month" at bounding box center [936, 270] width 27 height 27
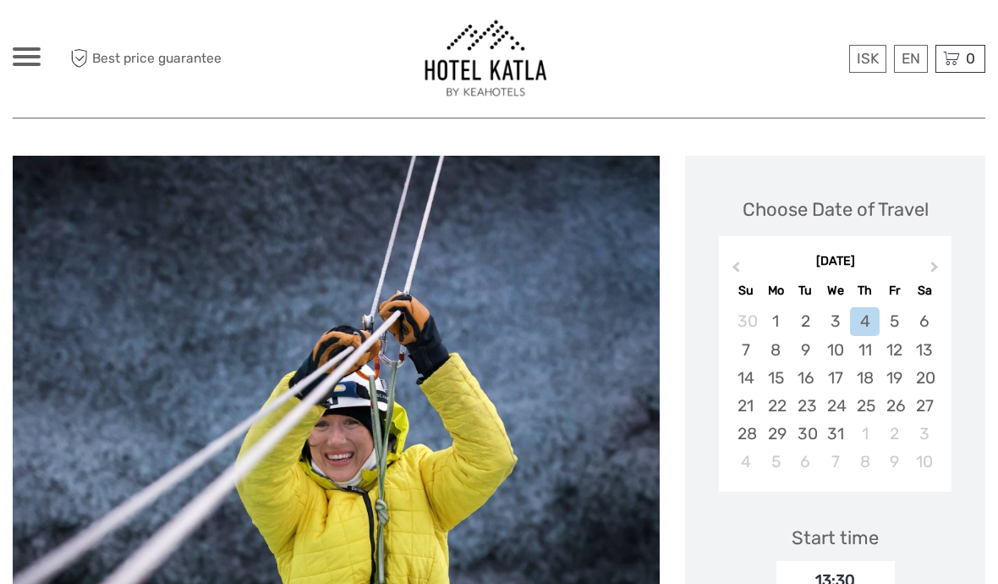
click at [837, 378] on div "17" at bounding box center [836, 378] width 30 height 28
click at [868, 387] on div "18" at bounding box center [865, 378] width 30 height 28
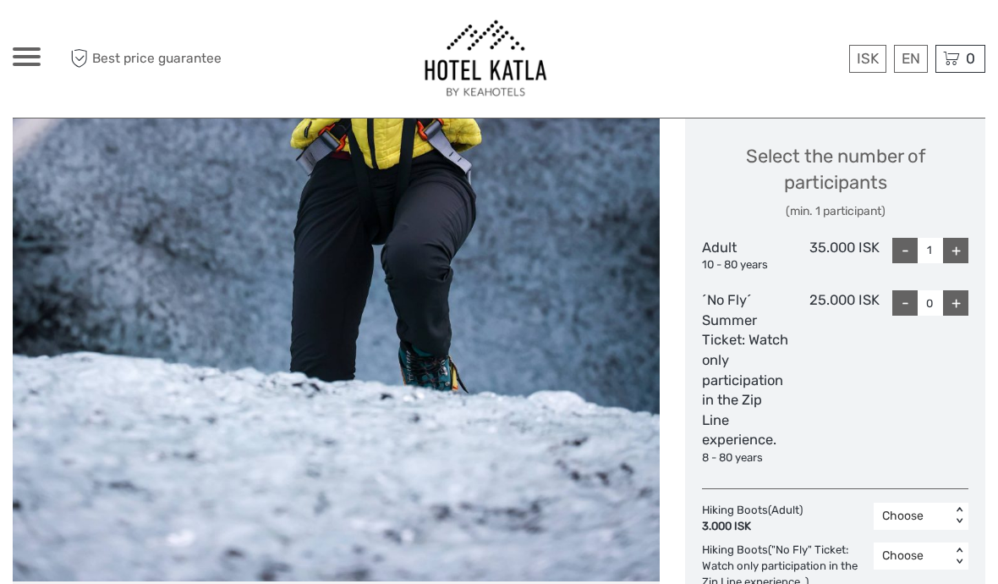
scroll to position [800, 0]
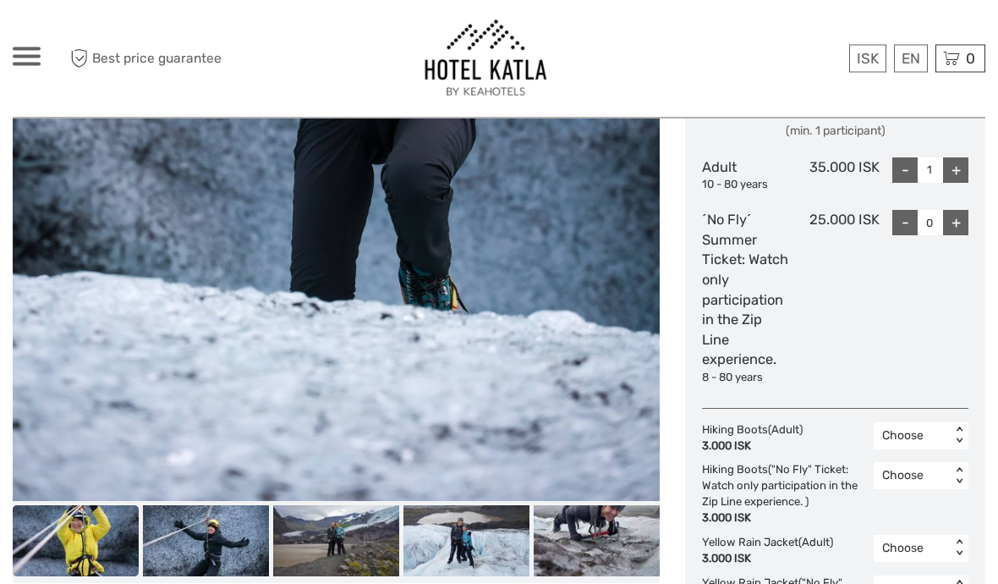
click at [951, 168] on div "+" at bounding box center [955, 170] width 25 height 25
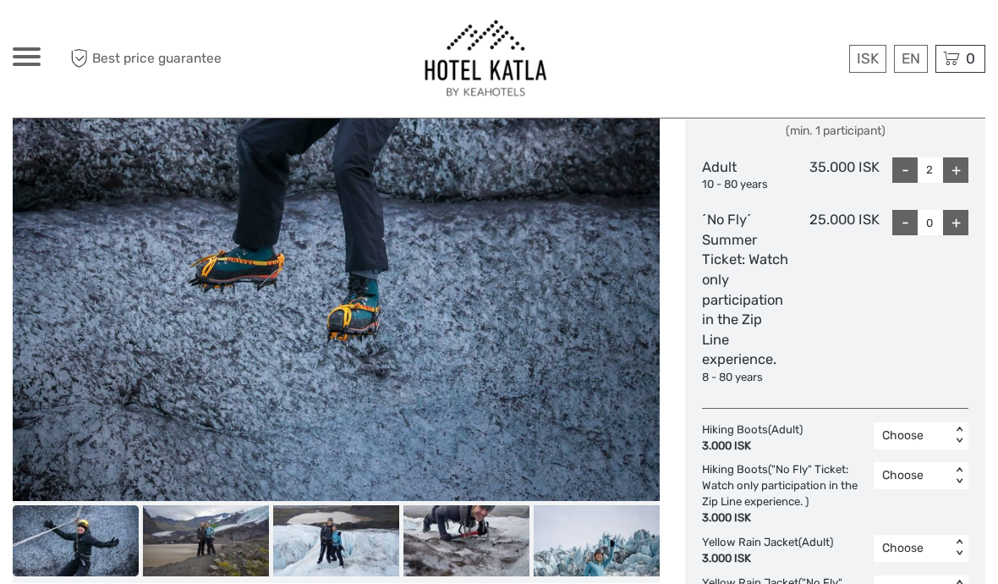
click at [954, 167] on div "+" at bounding box center [955, 169] width 25 height 25
type input "3"
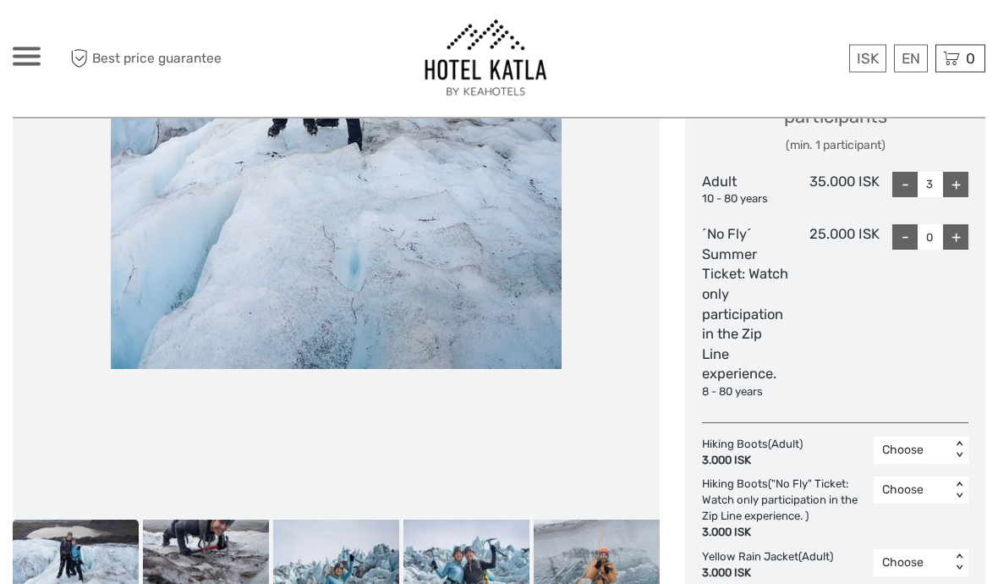
scroll to position [687, 0]
